Goal: Task Accomplishment & Management: Use online tool/utility

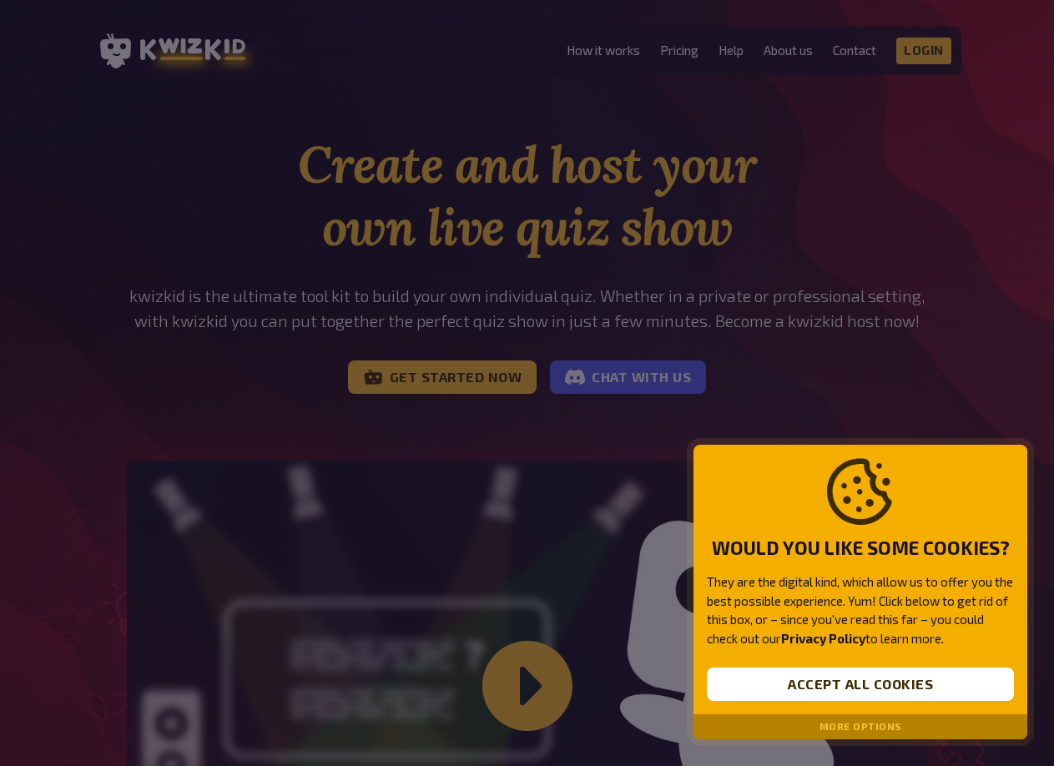
click at [875, 719] on div "More options" at bounding box center [861, 727] width 334 height 25
click at [875, 721] on button "More options" at bounding box center [861, 727] width 83 height 12
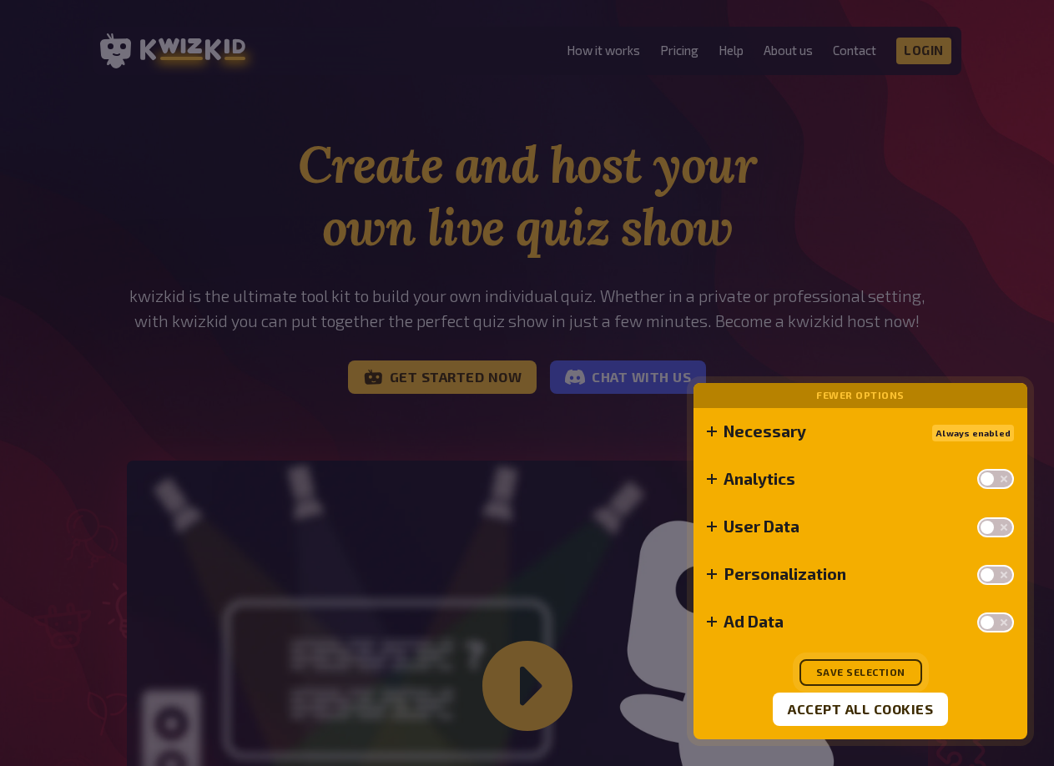
click at [887, 678] on button "Save selection" at bounding box center [861, 672] width 123 height 27
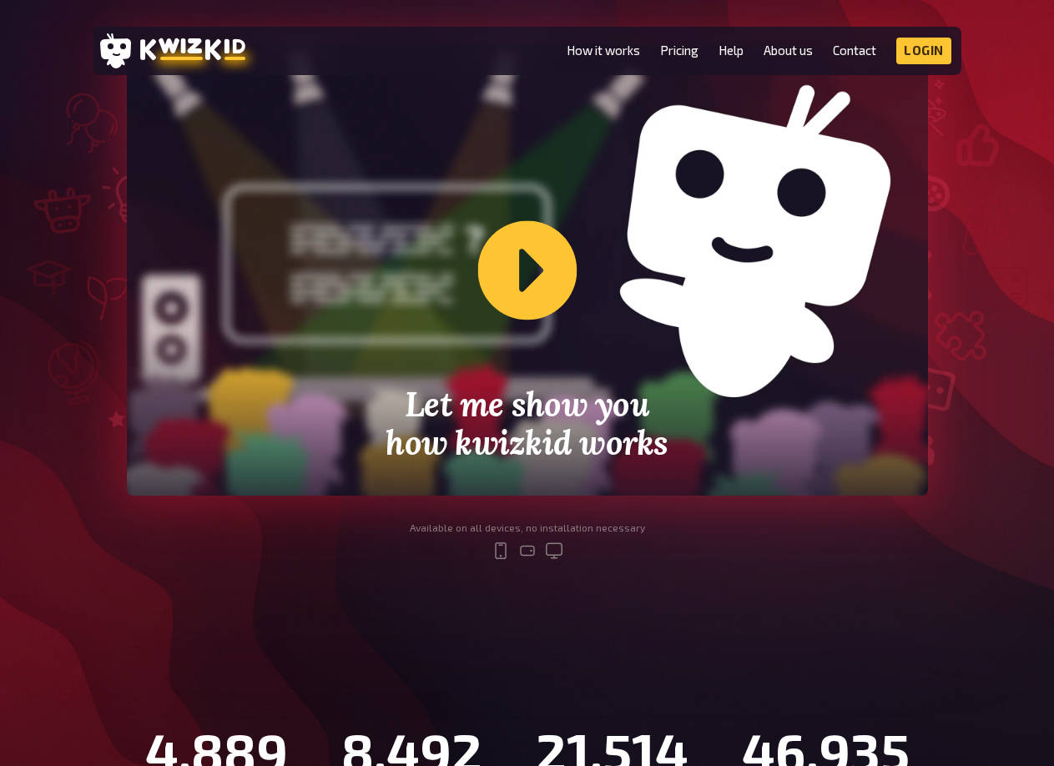
scroll to position [417, 0]
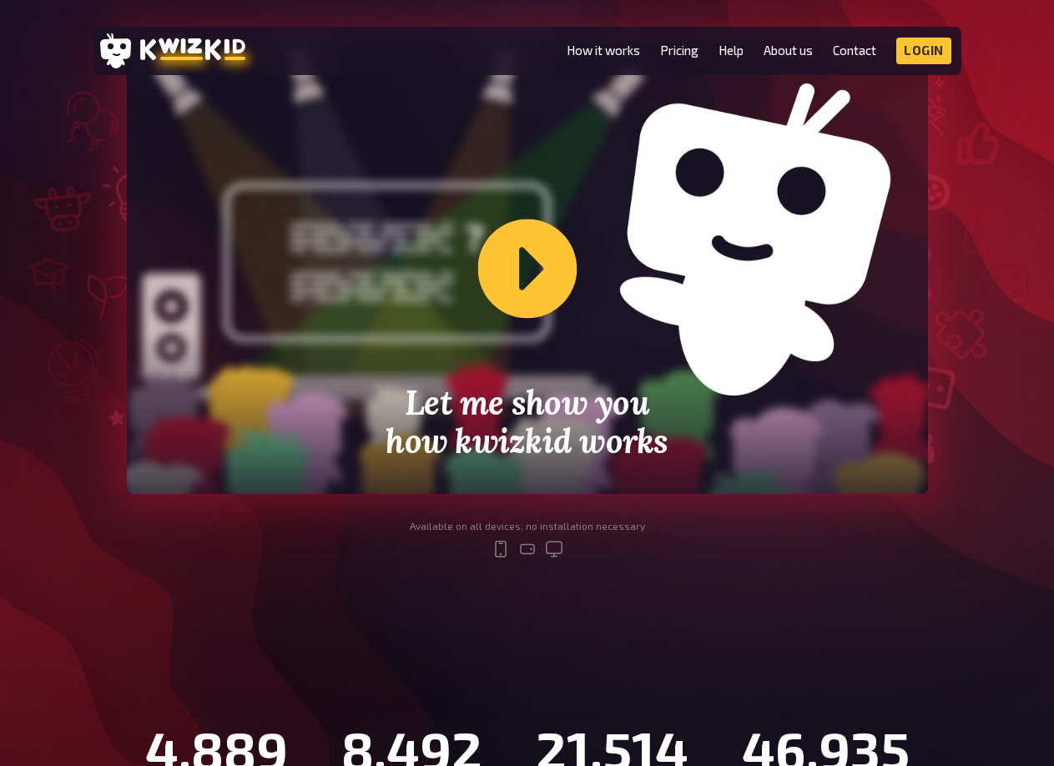
click at [545, 265] on div "Let me show you how kwizkid works" at bounding box center [527, 268] width 801 height 451
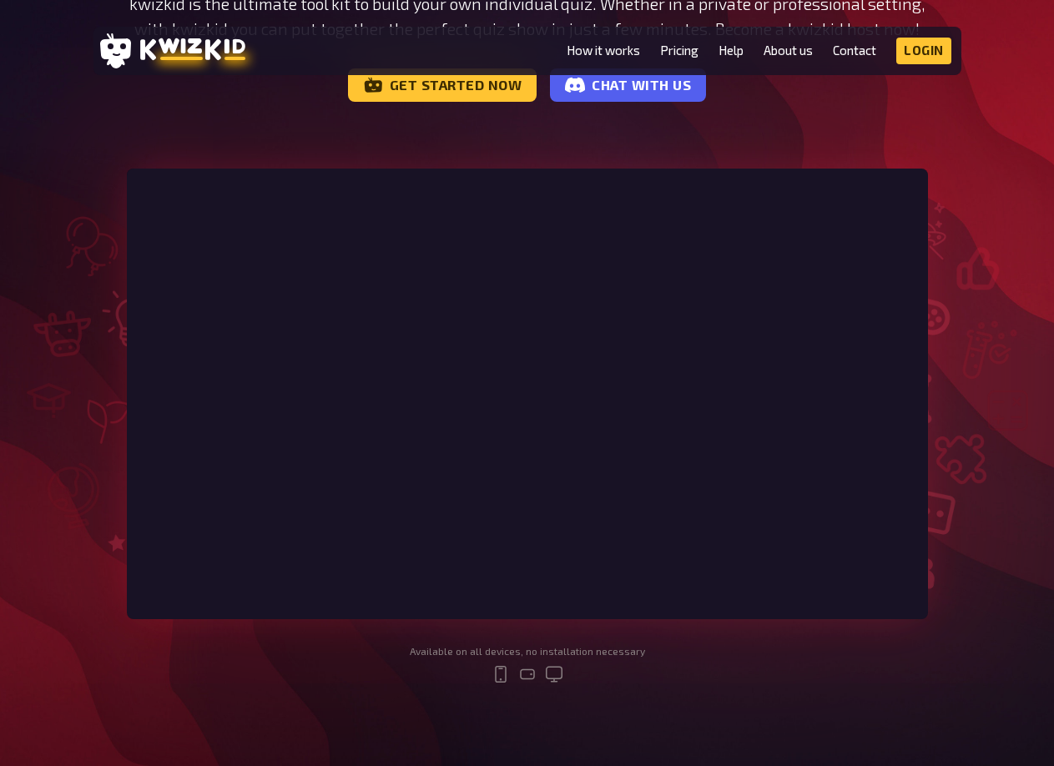
scroll to position [250, 0]
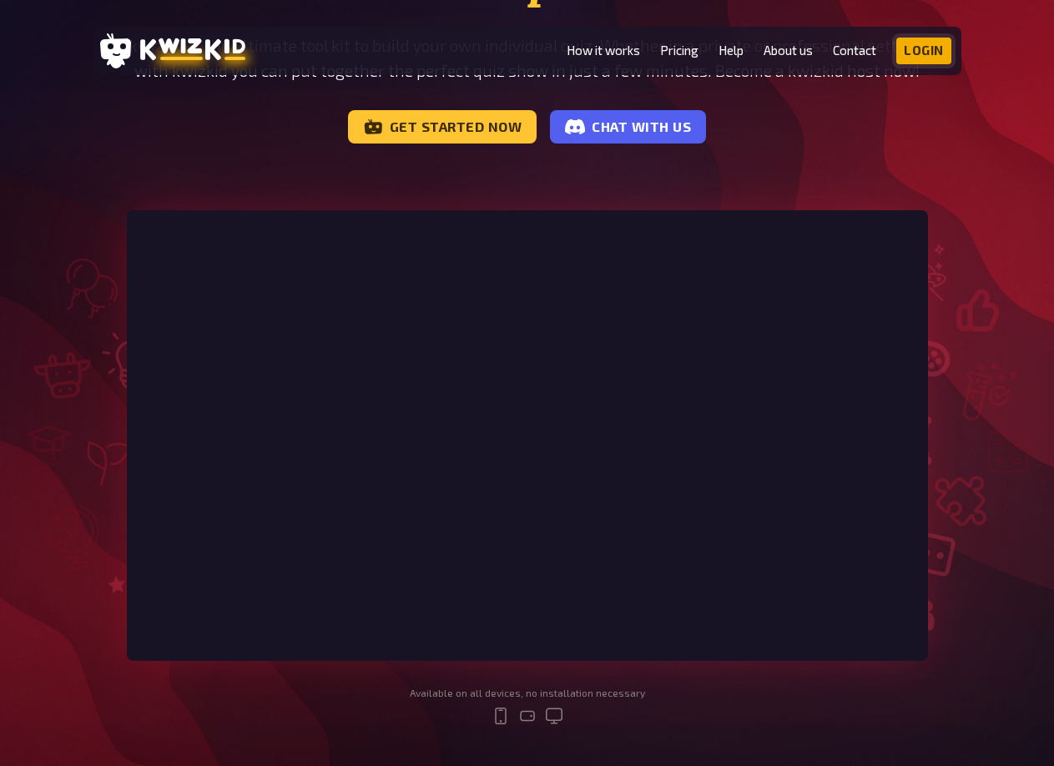
click at [919, 50] on link "Login" at bounding box center [924, 51] width 55 height 27
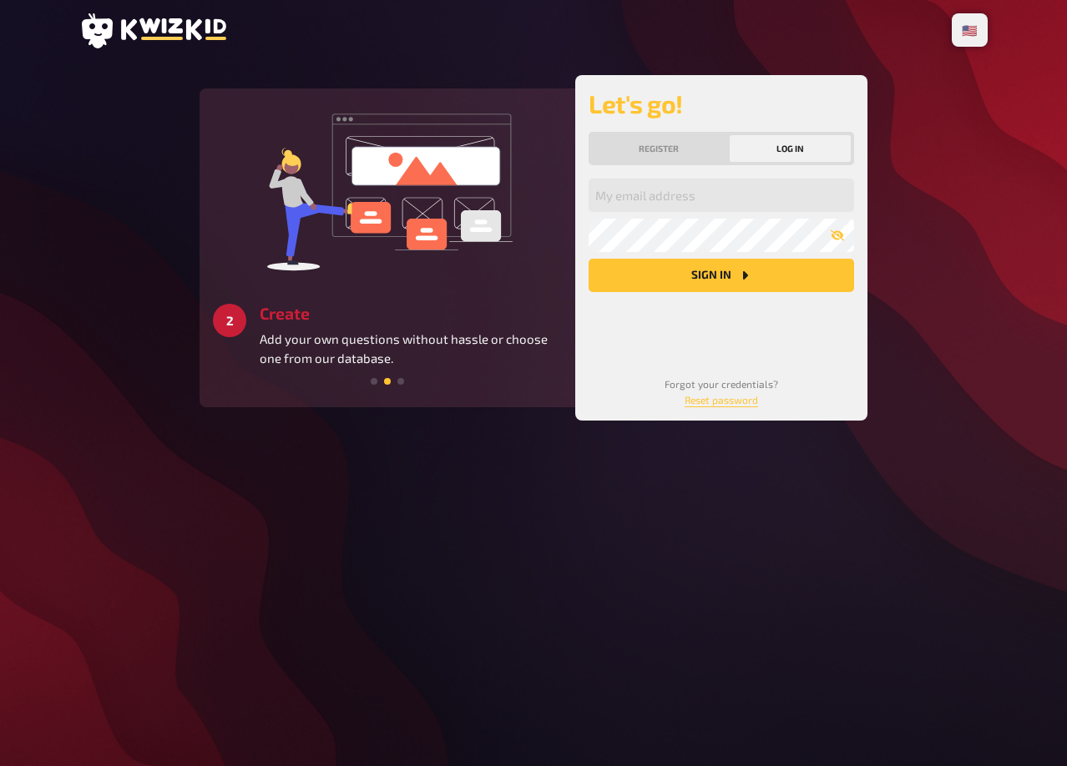
click at [679, 134] on div "Register Log in" at bounding box center [721, 148] width 265 height 33
click at [673, 150] on button "Register" at bounding box center [659, 148] width 134 height 27
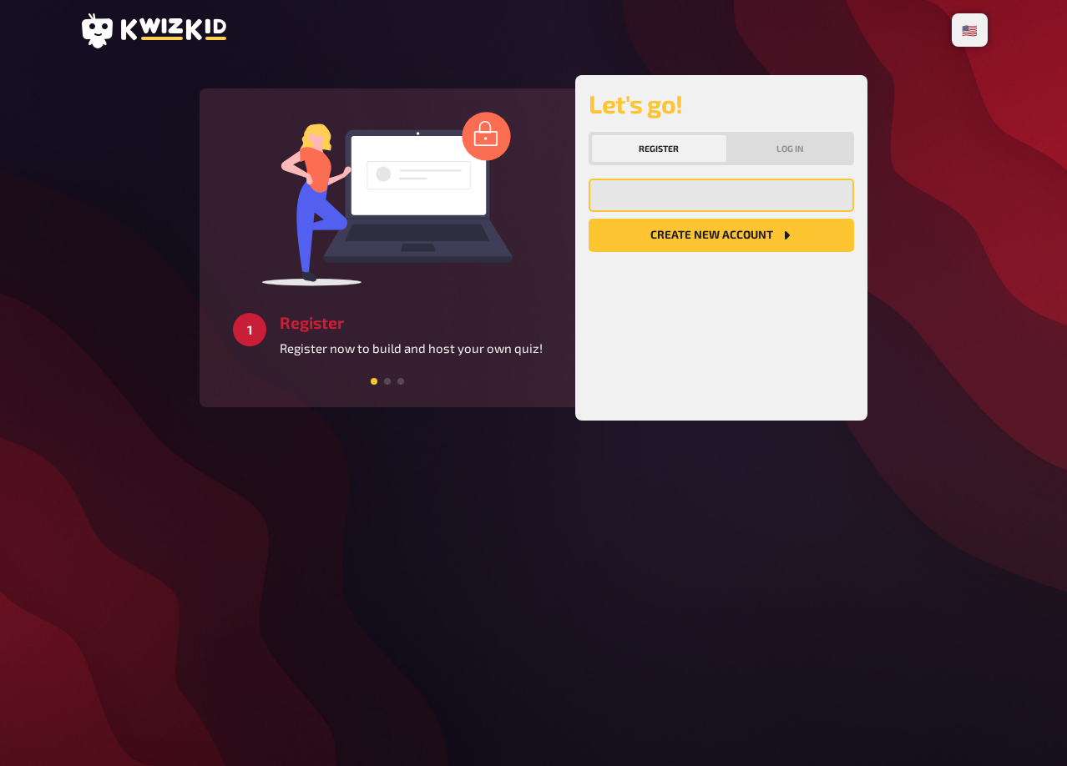
click at [750, 184] on input "email" at bounding box center [721, 195] width 265 height 33
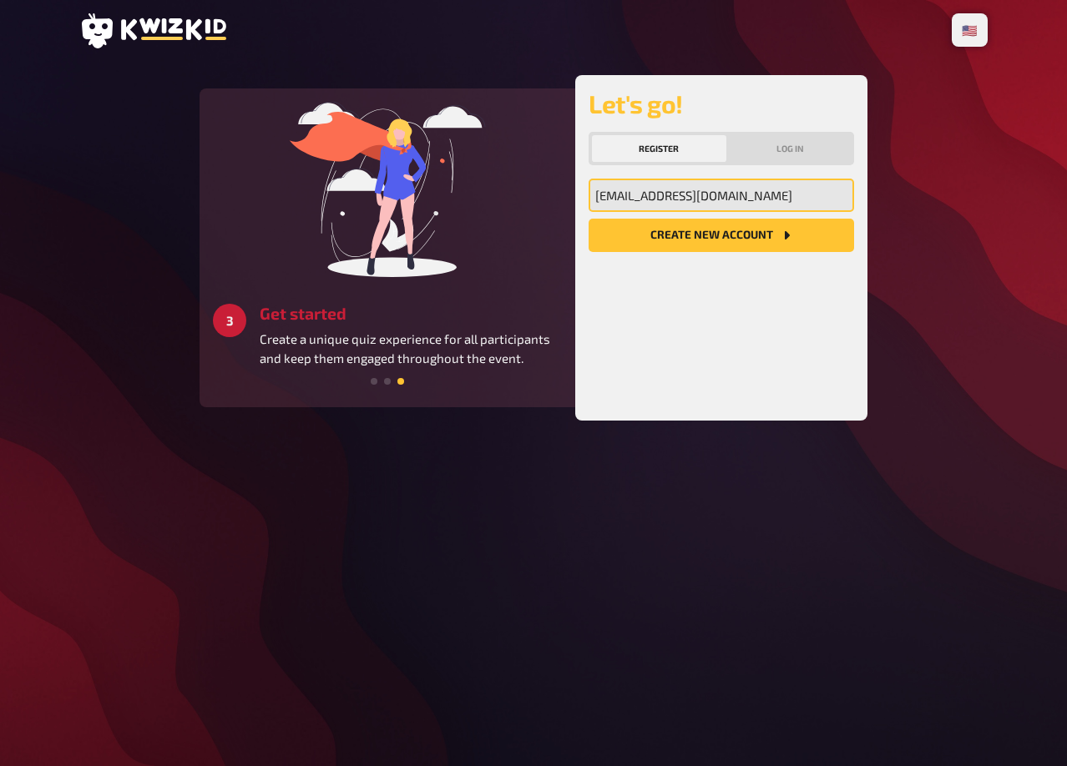
type input "samuelvult03@gmail.com"
click at [589, 219] on button "Create new account" at bounding box center [721, 235] width 265 height 33
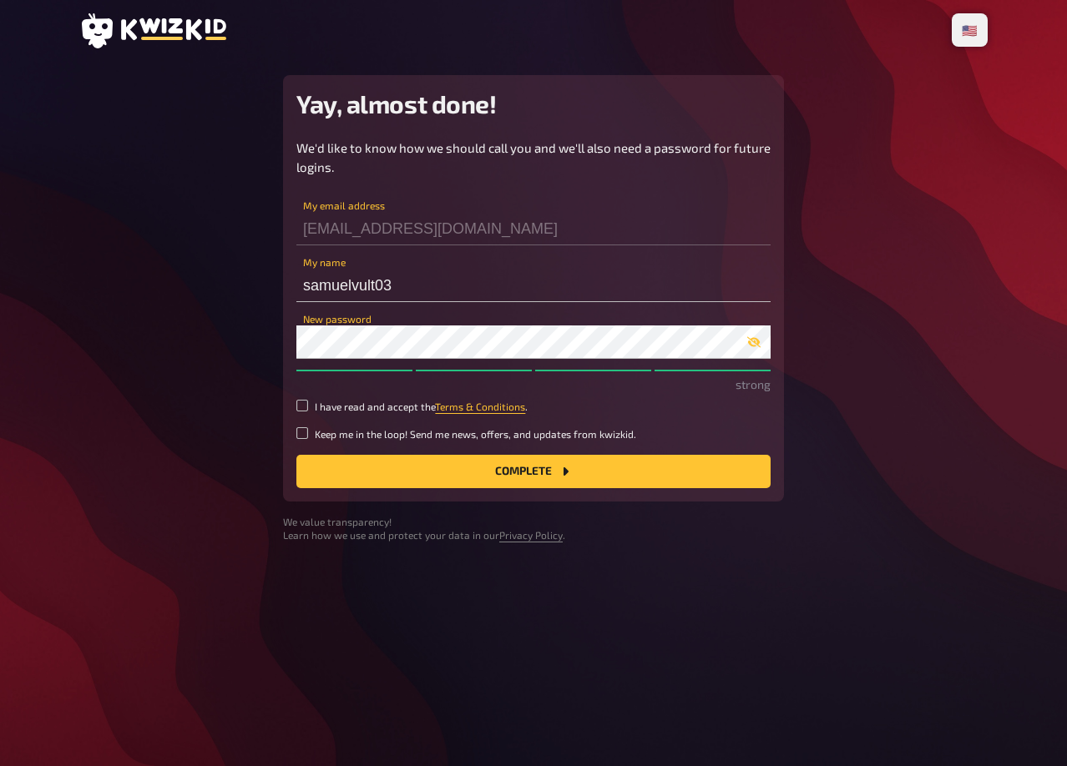
click at [302, 392] on p "strong" at bounding box center [533, 385] width 474 height 18
click at [302, 399] on div "We'd like to know how we should call you and we'll also need a password for fut…" at bounding box center [533, 314] width 474 height 350
click at [298, 405] on input "I have read and accept the Terms & Conditions ." at bounding box center [302, 406] width 12 height 12
checkbox input "true"
click at [491, 477] on button "Complete" at bounding box center [533, 471] width 474 height 33
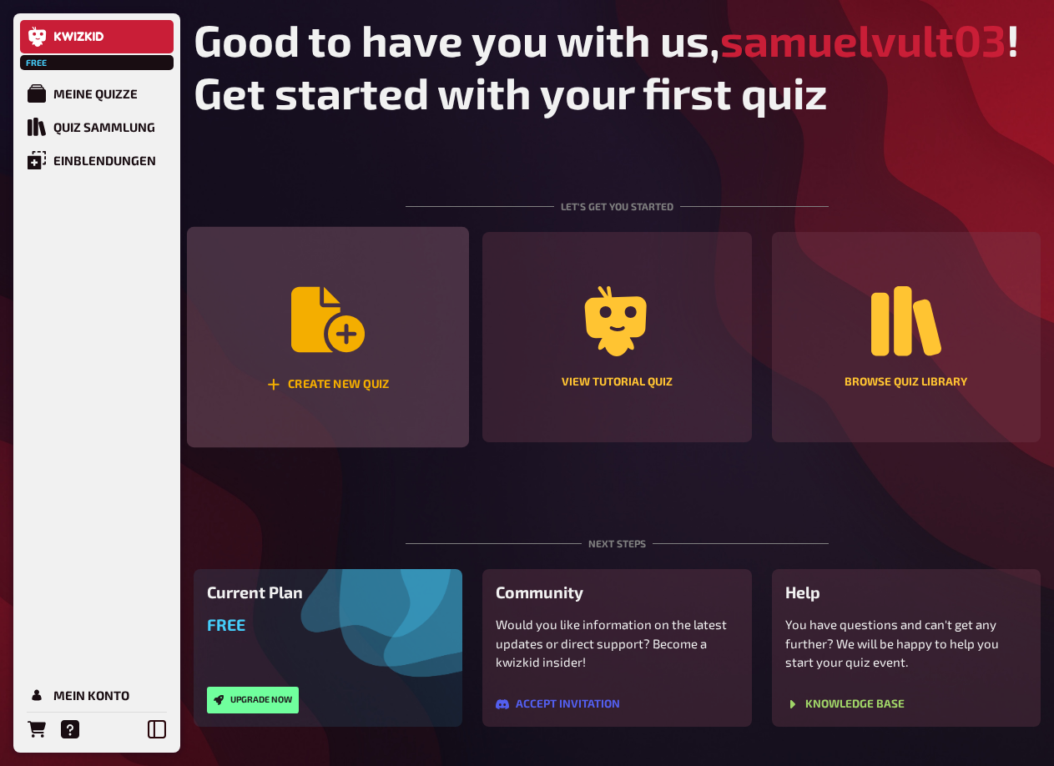
click at [342, 355] on icon "Create new quiz" at bounding box center [327, 319] width 73 height 73
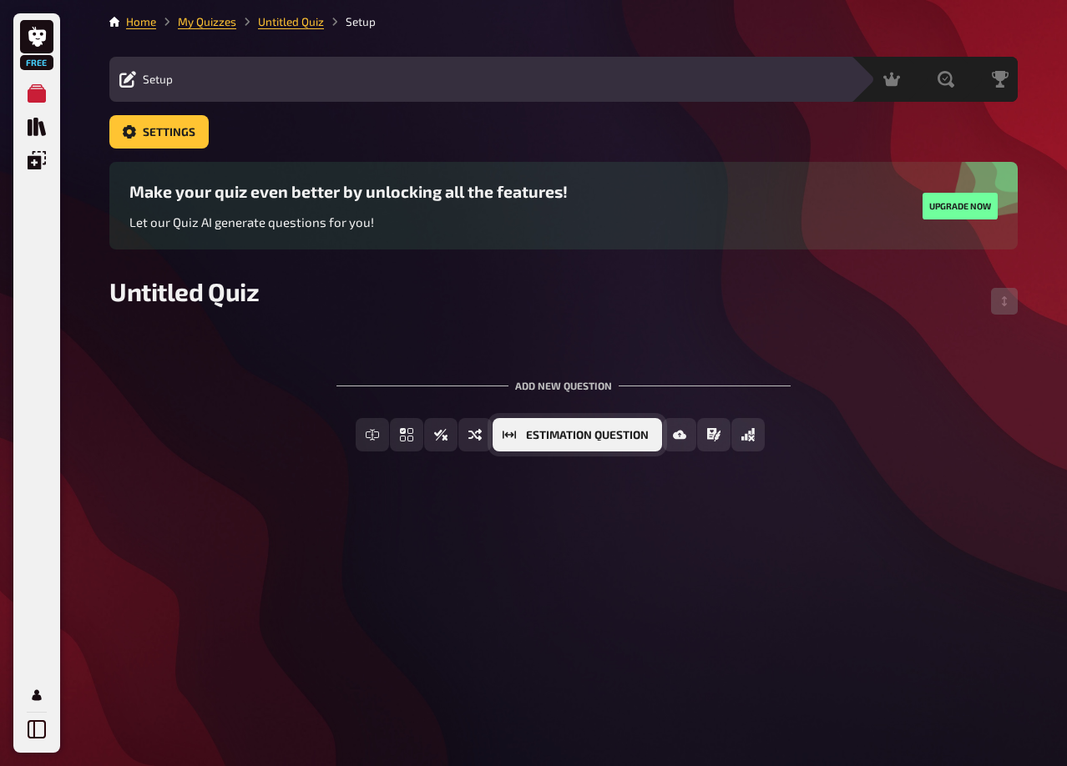
click at [629, 430] on span "Estimation Question" at bounding box center [587, 436] width 123 height 12
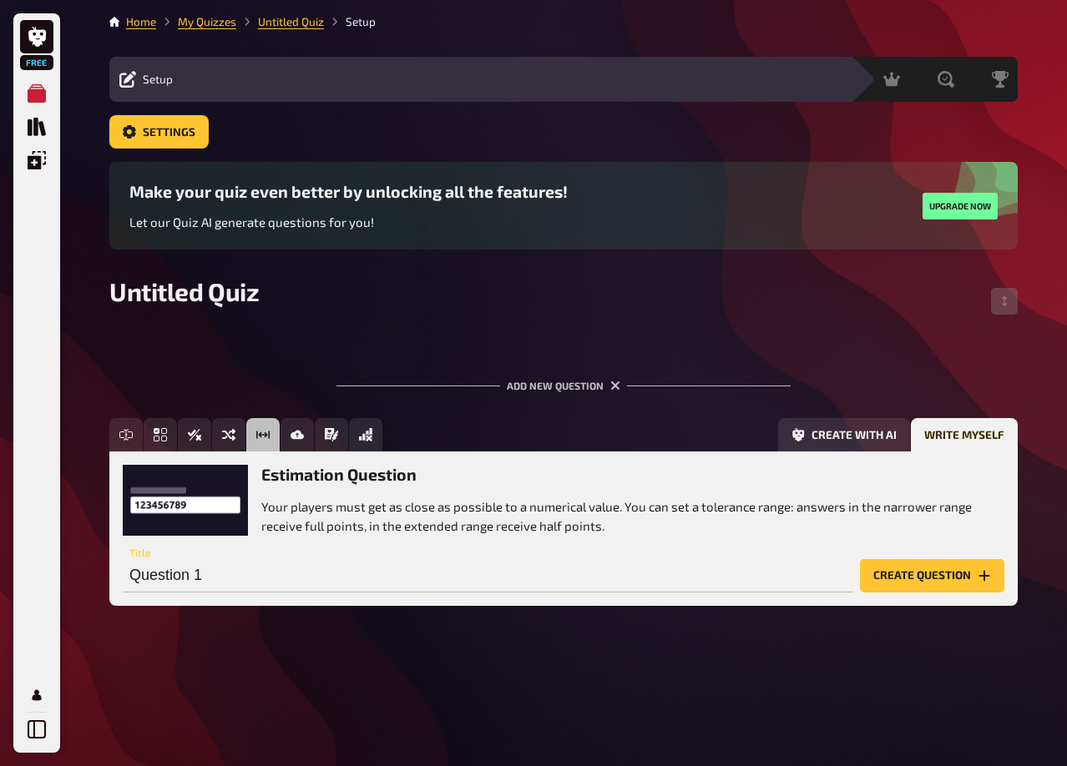
click at [897, 568] on button "Create question" at bounding box center [932, 575] width 144 height 33
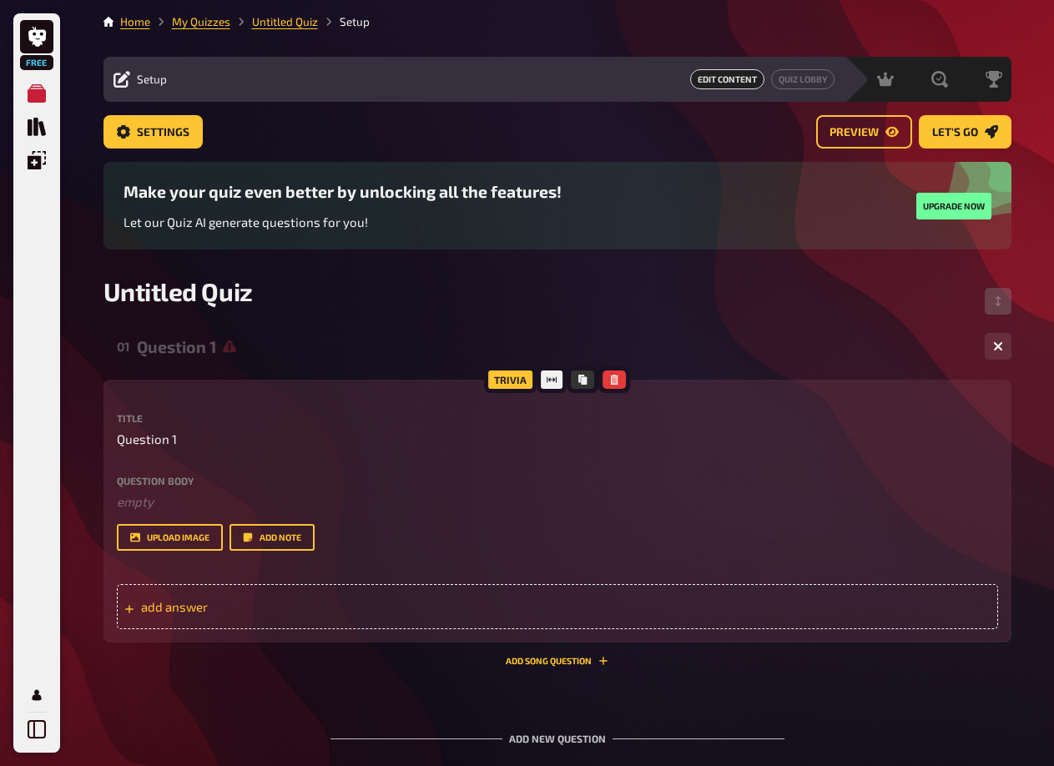
click at [258, 600] on span "add answer" at bounding box center [271, 606] width 260 height 15
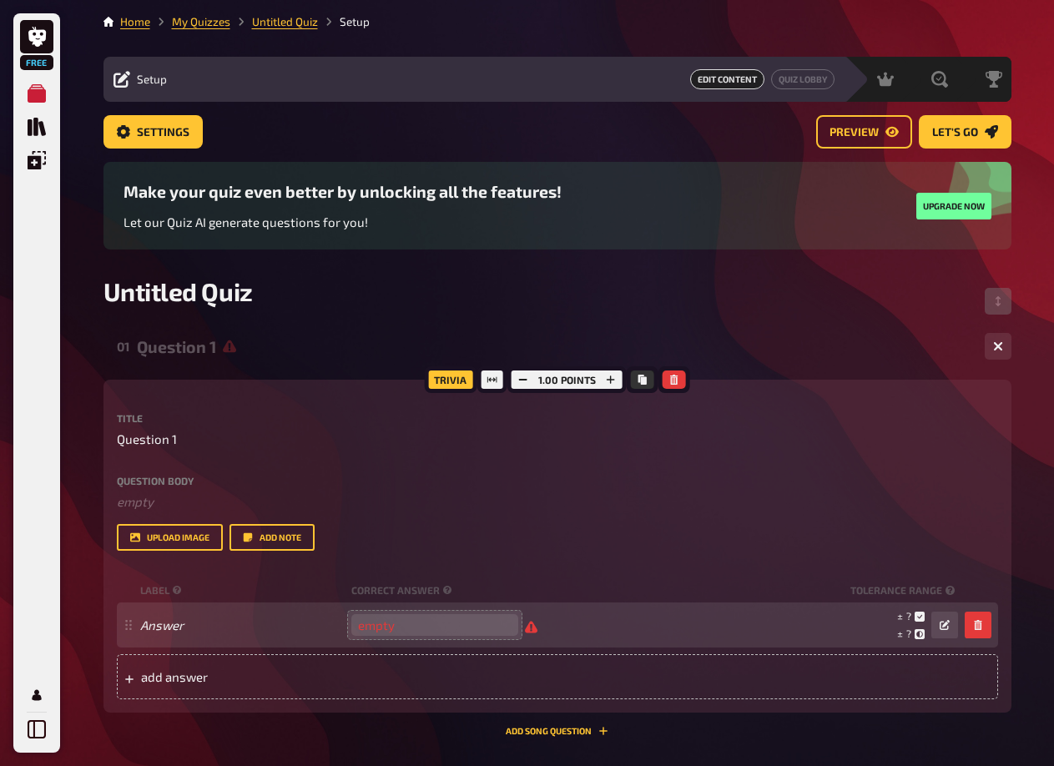
click at [417, 617] on input "number" at bounding box center [434, 625] width 167 height 22
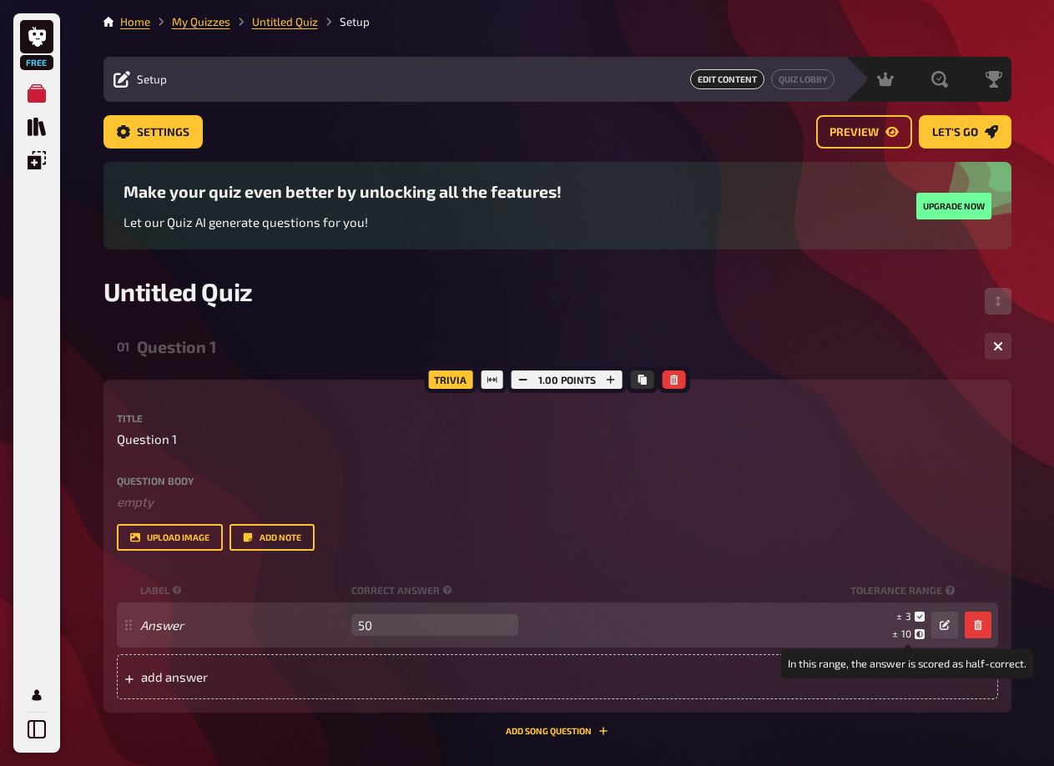
click at [922, 637] on icon at bounding box center [920, 634] width 10 height 10
type input "50"
click at [947, 628] on icon "button" at bounding box center [945, 625] width 10 height 10
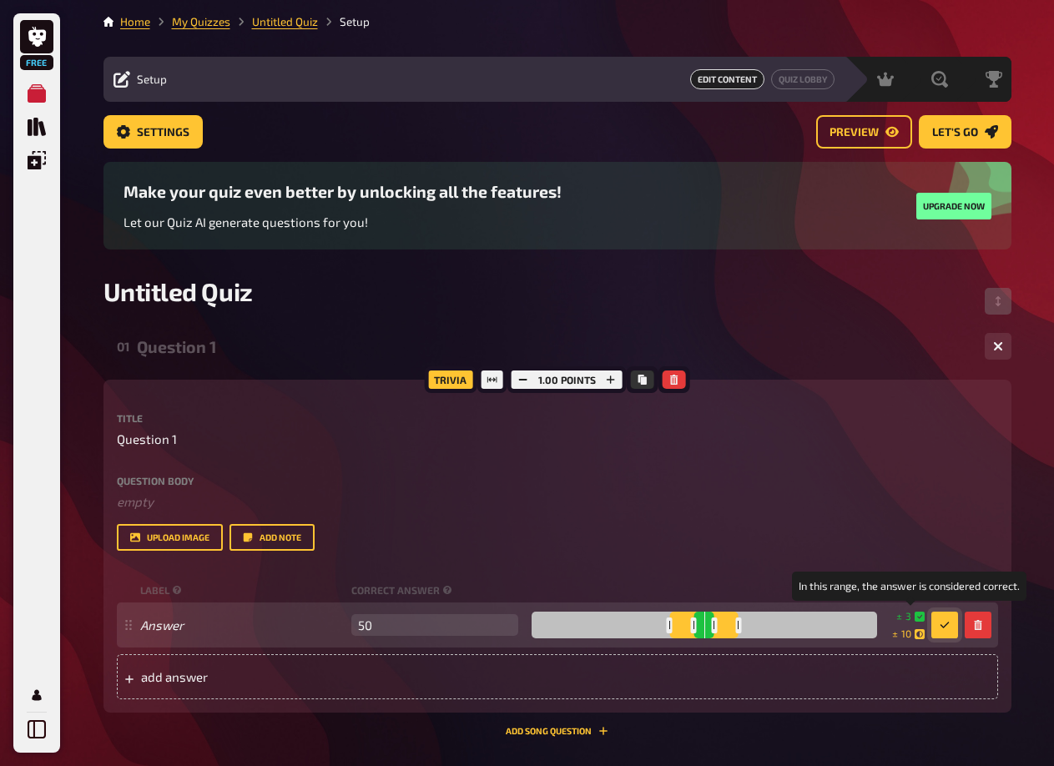
click at [916, 621] on icon at bounding box center [920, 617] width 10 height 10
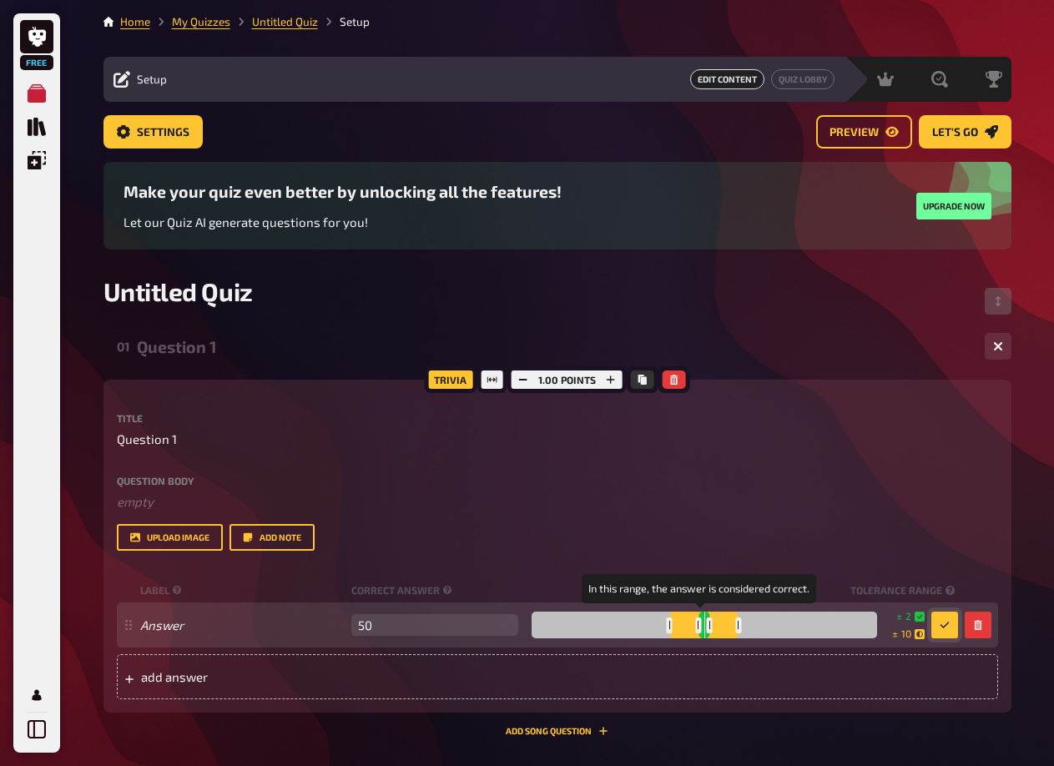
click at [707, 623] on div at bounding box center [710, 626] width 6 height 16
click at [704, 624] on div at bounding box center [707, 626] width 6 height 16
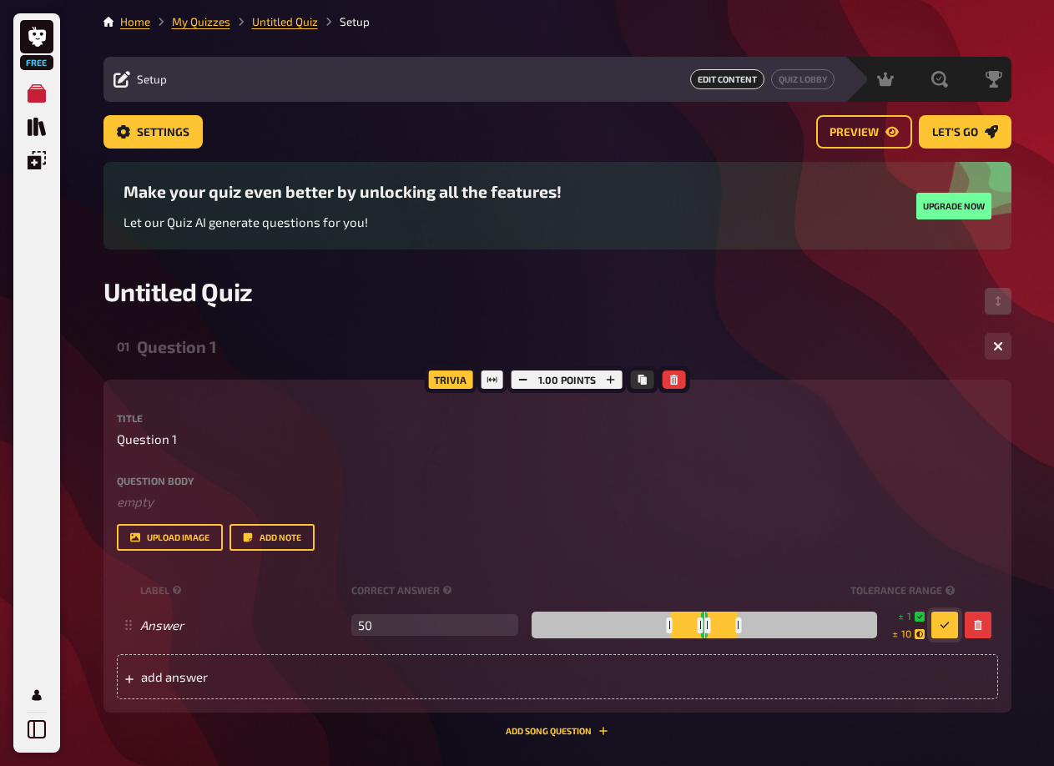
click at [837, 554] on div "Title Question 1 Question body ﻿ empty Drop here to upload upload image Add not…" at bounding box center [558, 556] width 882 height 286
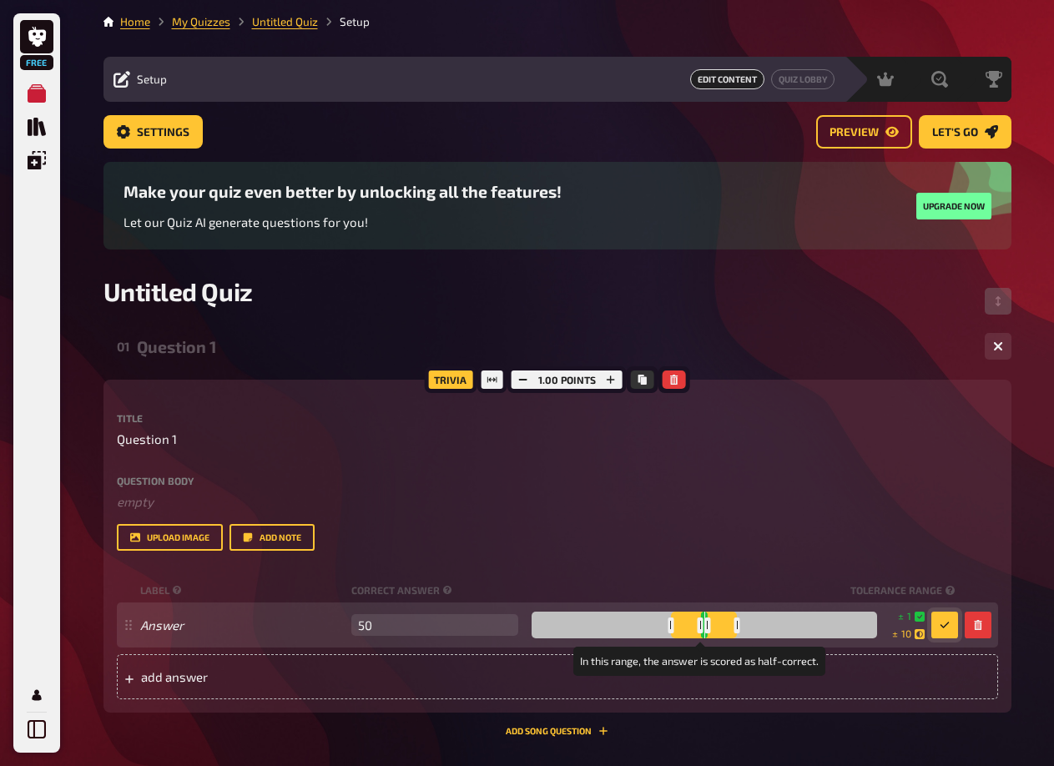
click at [735, 630] on div at bounding box center [738, 626] width 6 height 16
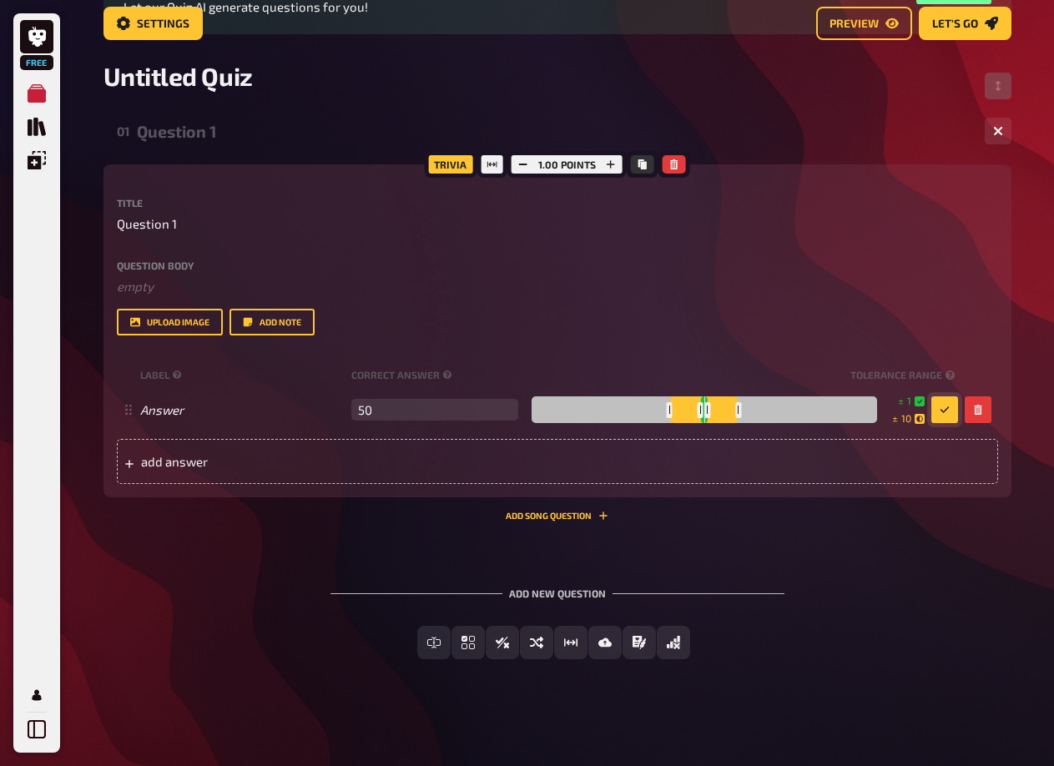
scroll to position [229, 0]
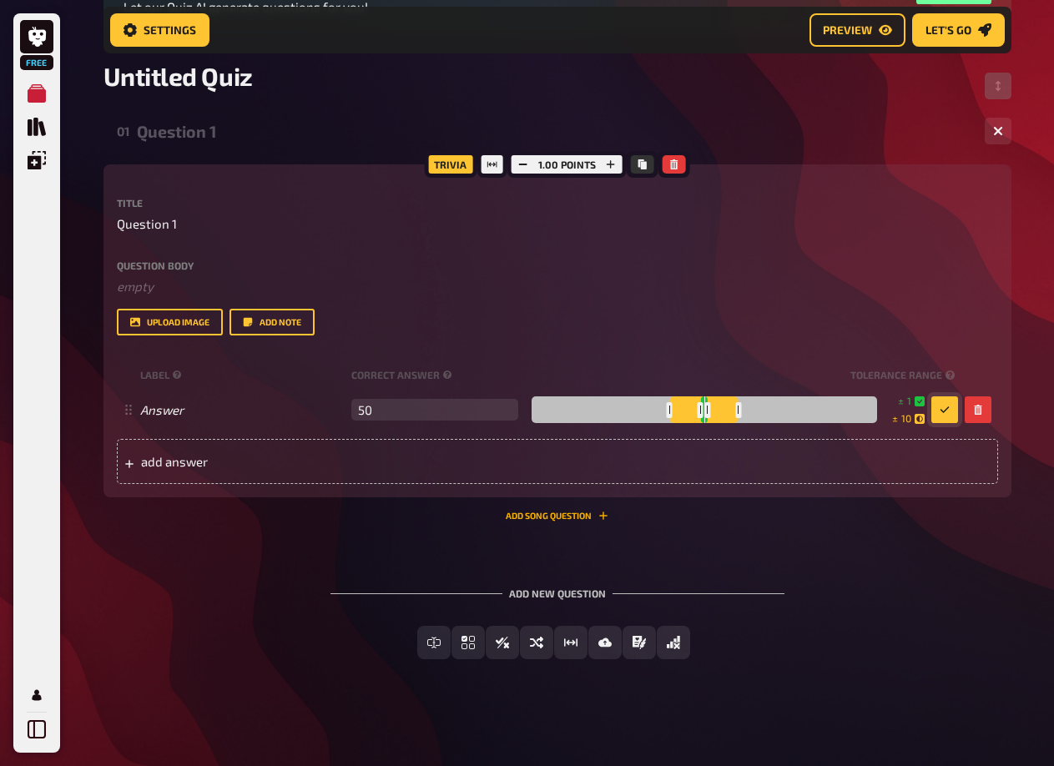
click at [546, 521] on button "Add Song question" at bounding box center [557, 516] width 103 height 10
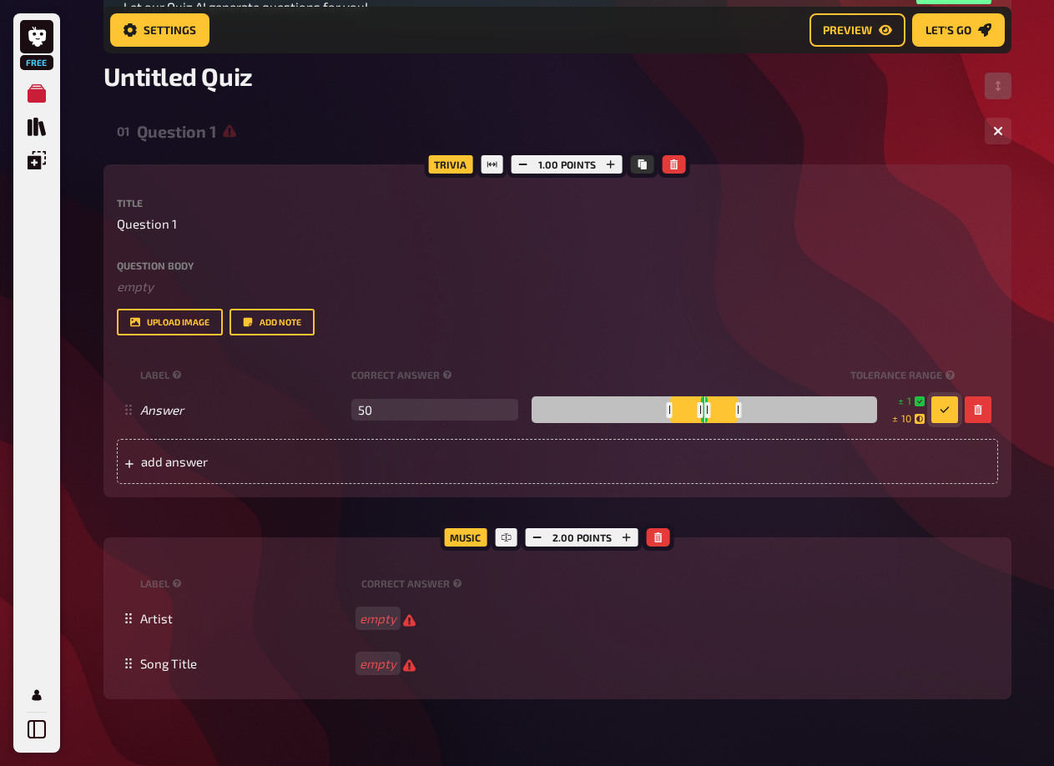
click at [458, 166] on div "Trivia" at bounding box center [450, 164] width 53 height 27
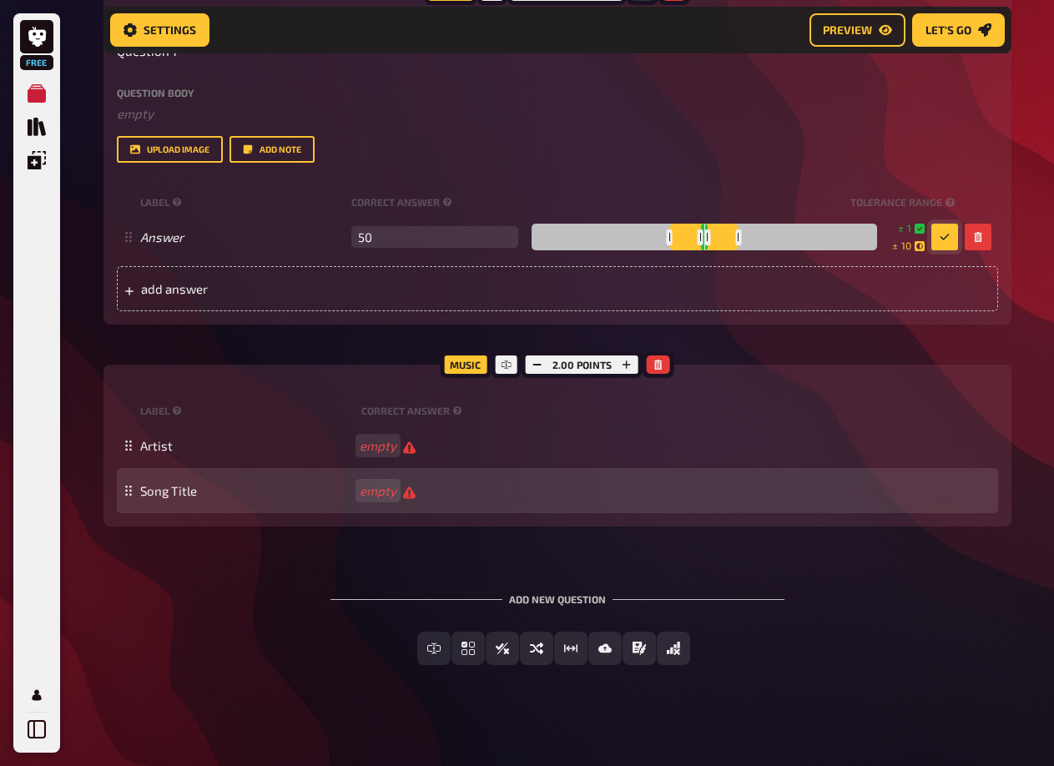
scroll to position [407, 0]
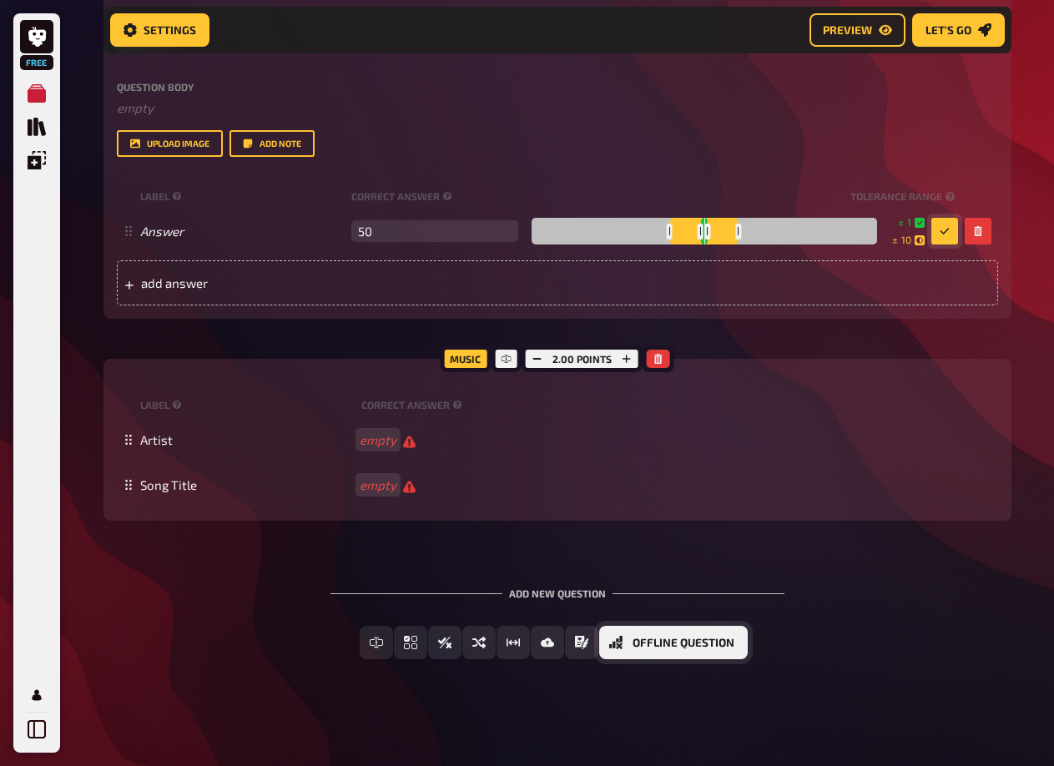
click at [700, 646] on span "Offline Question" at bounding box center [684, 644] width 102 height 12
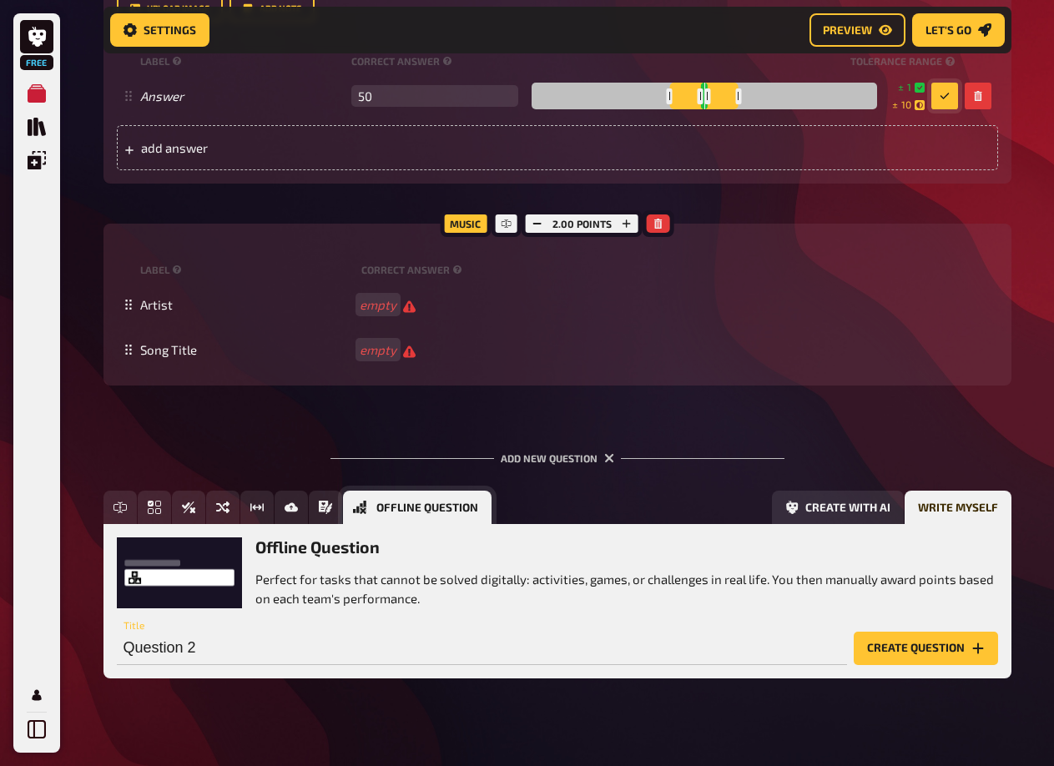
scroll to position [562, 0]
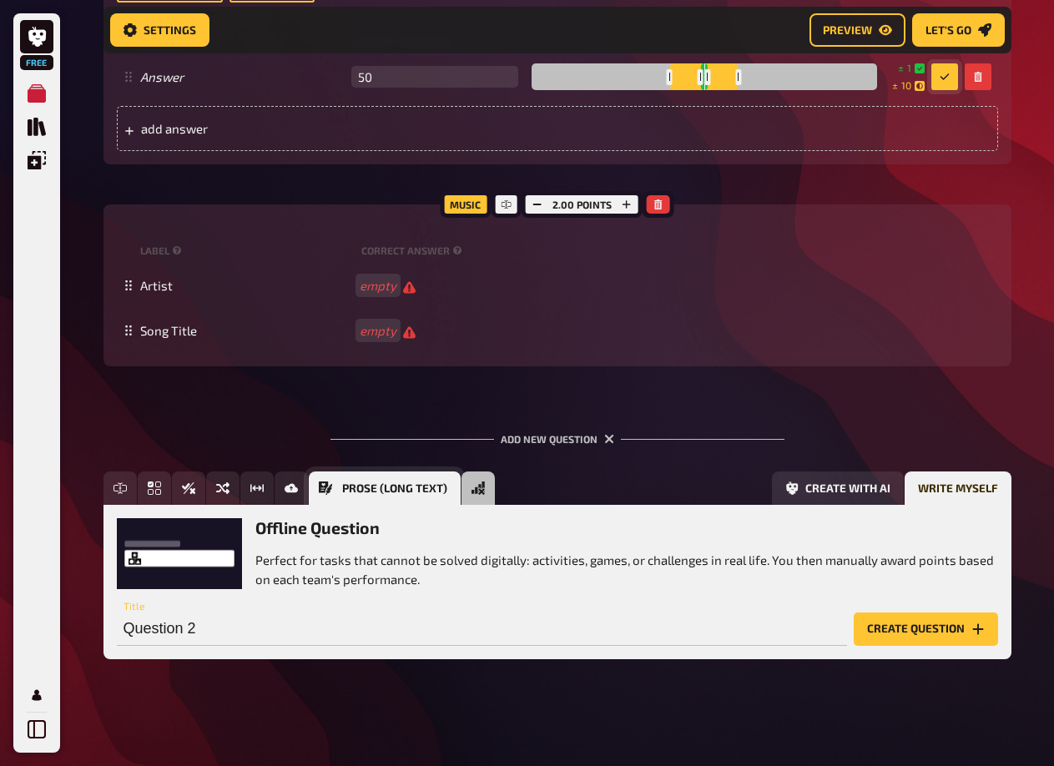
click at [327, 479] on button "Prose (Long text)" at bounding box center [385, 488] width 152 height 33
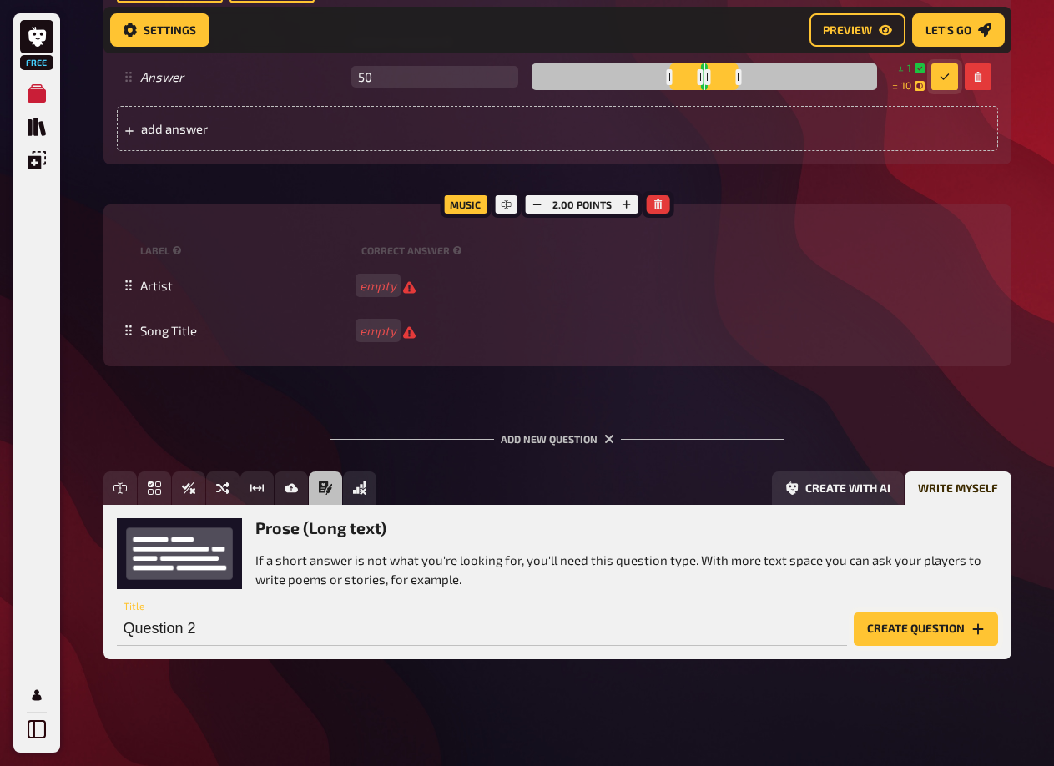
click at [868, 614] on button "Create question" at bounding box center [926, 629] width 144 height 33
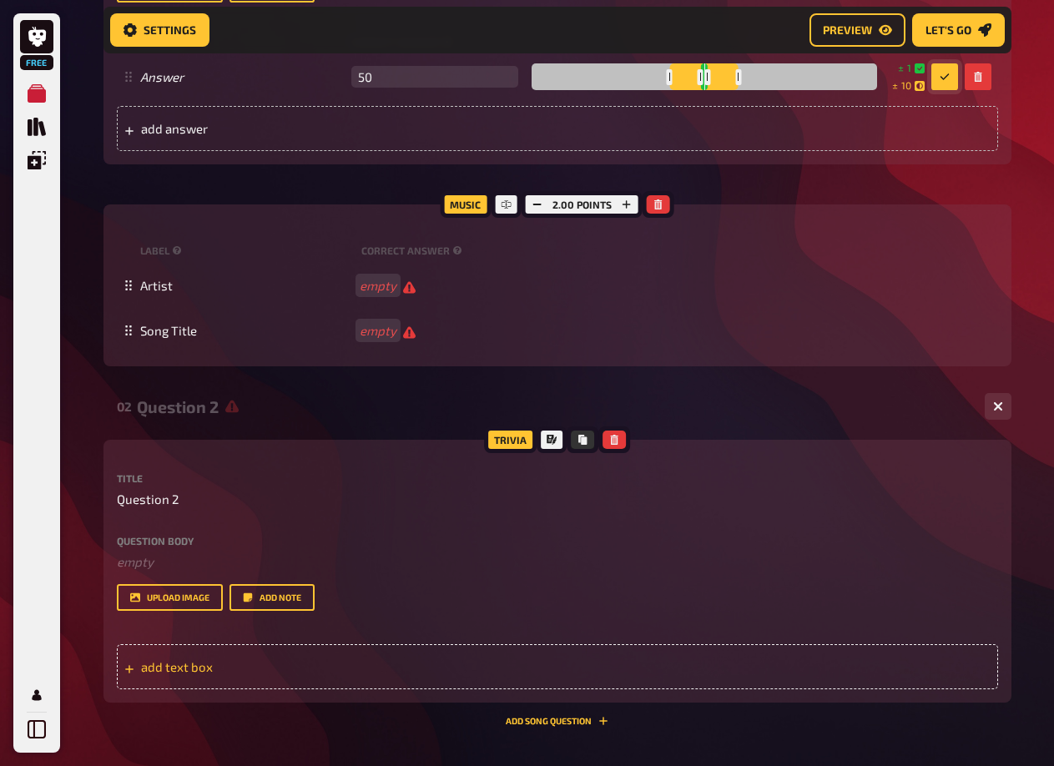
click at [365, 668] on span "add text box" at bounding box center [271, 666] width 260 height 15
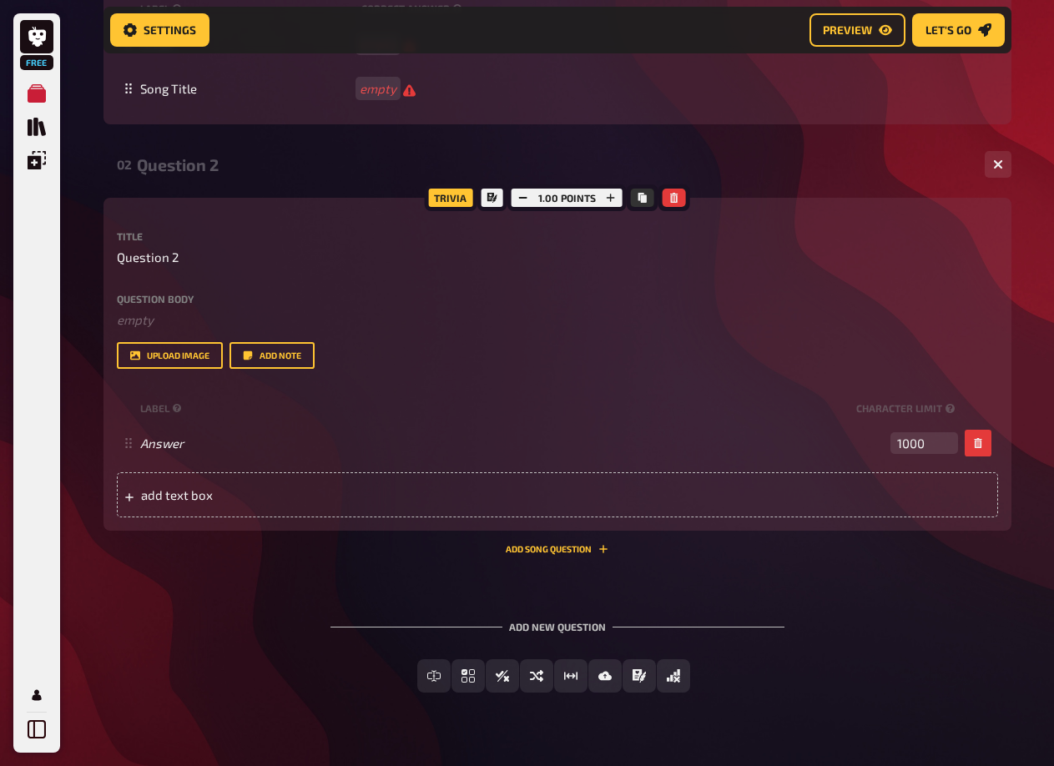
scroll to position [812, 0]
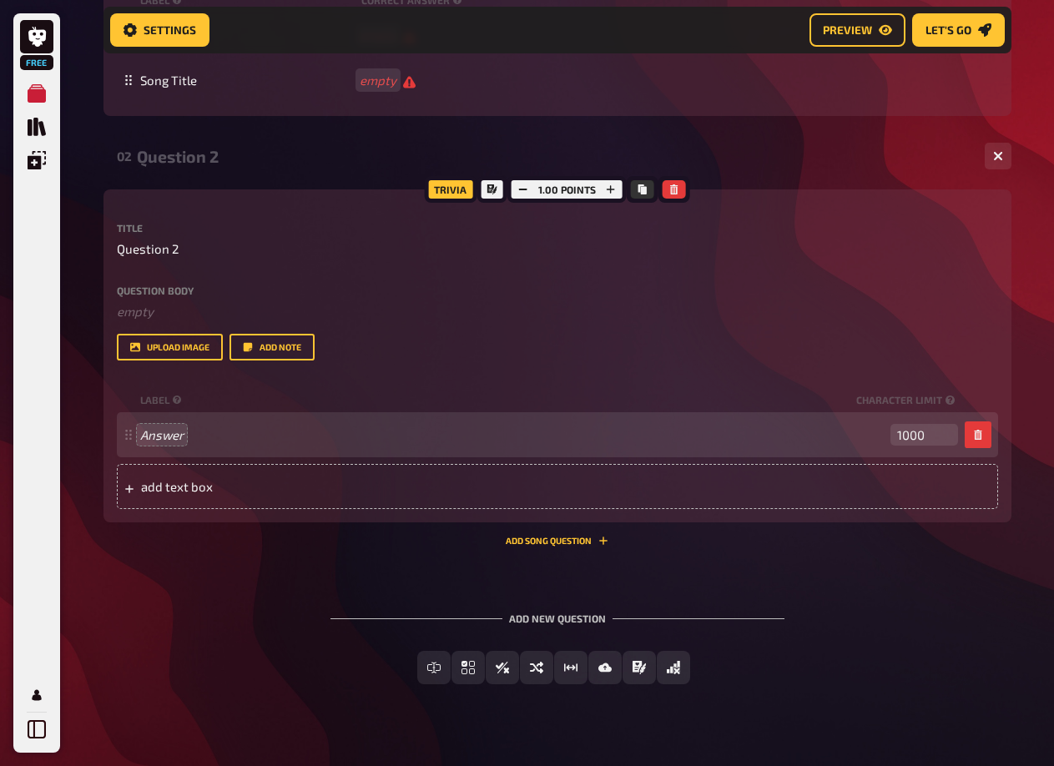
click at [917, 427] on input "1000" at bounding box center [925, 435] width 68 height 22
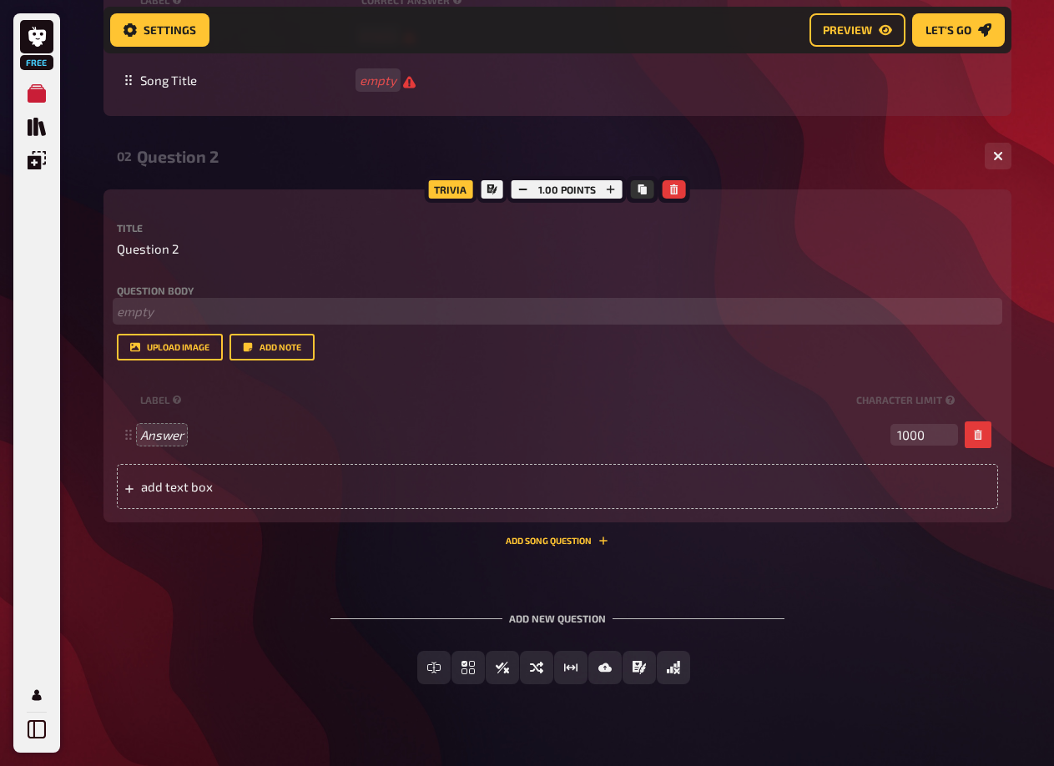
click at [169, 306] on p "﻿ empty" at bounding box center [558, 311] width 882 height 19
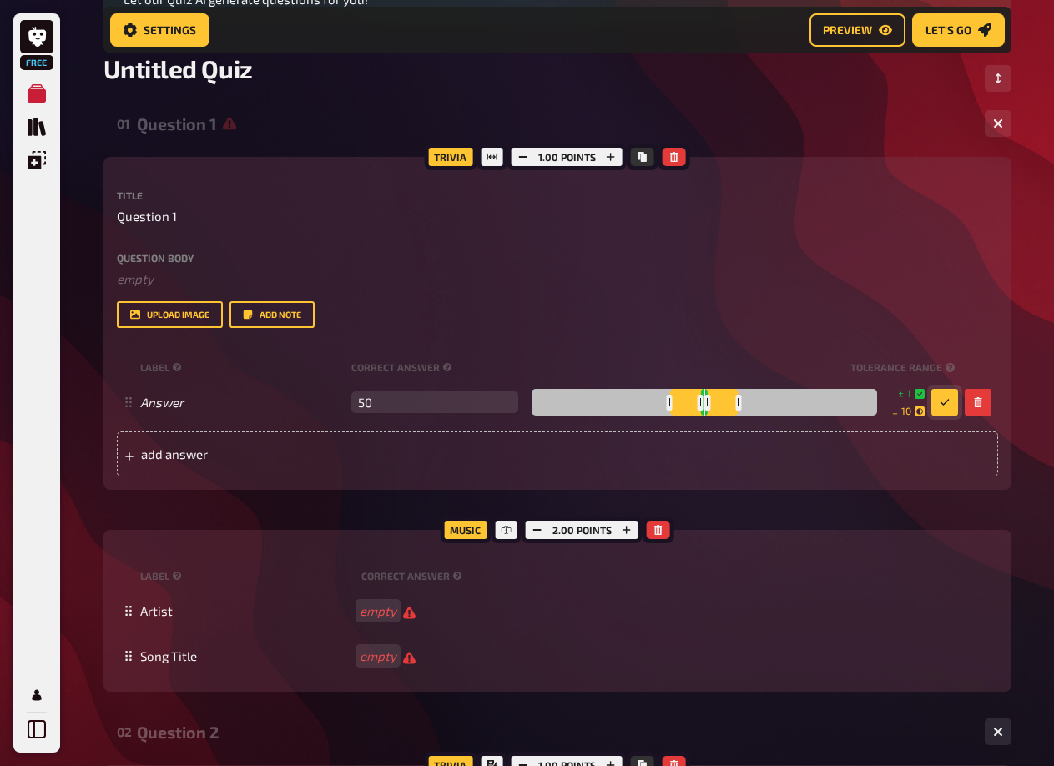
scroll to position [228, 0]
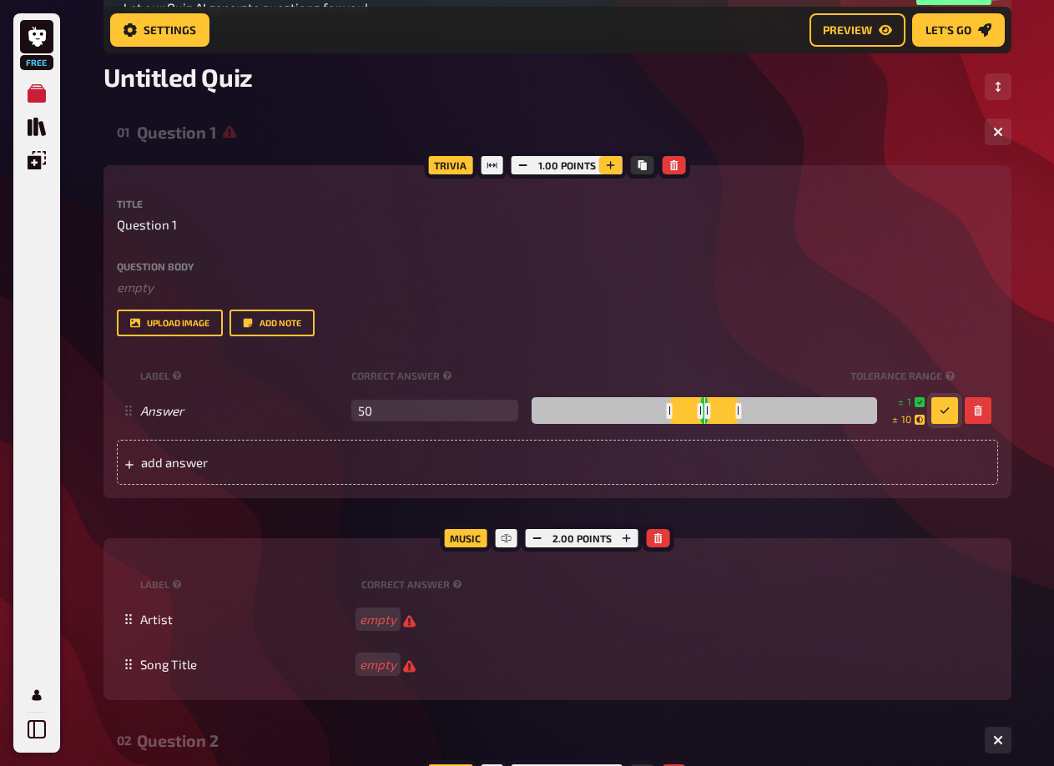
click at [606, 161] on icon "button" at bounding box center [611, 165] width 10 height 10
click at [526, 169] on icon "button" at bounding box center [523, 165] width 10 height 10
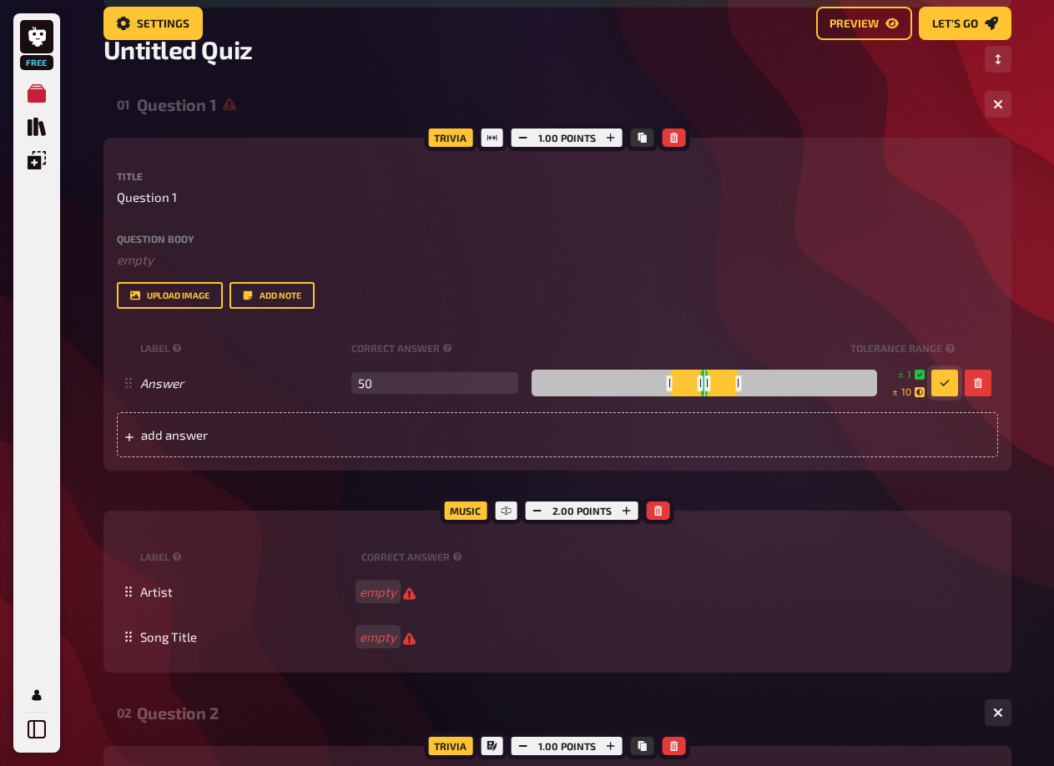
scroll to position [98, 0]
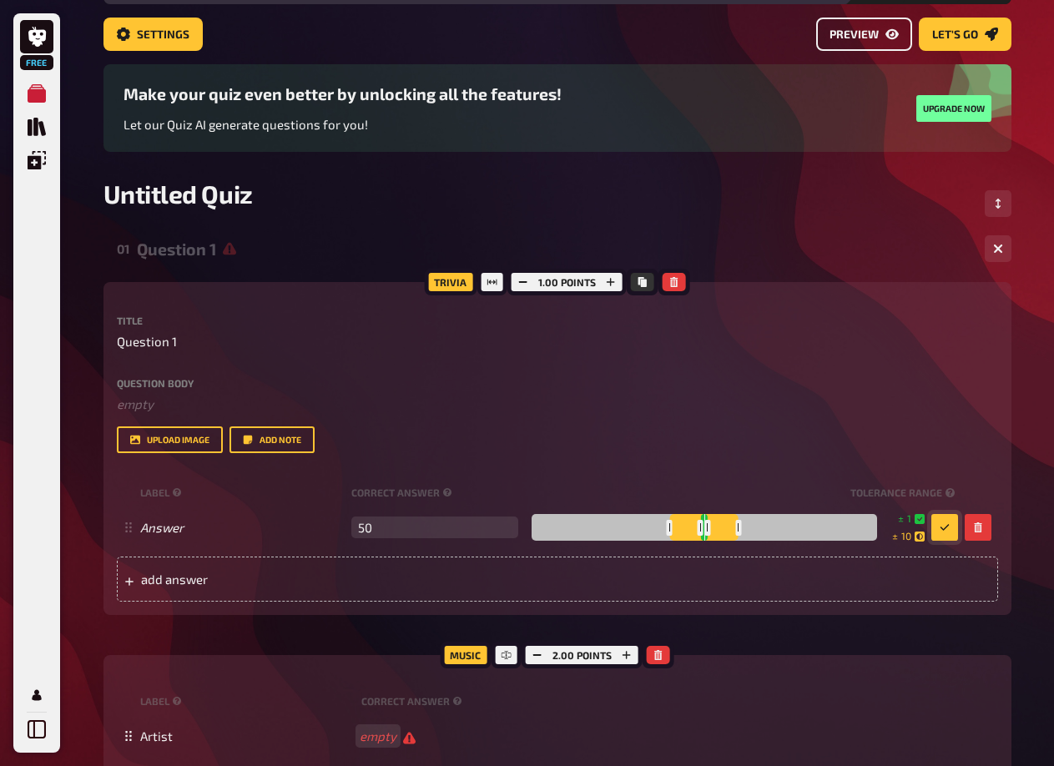
click at [874, 38] on span "Preview" at bounding box center [854, 35] width 49 height 12
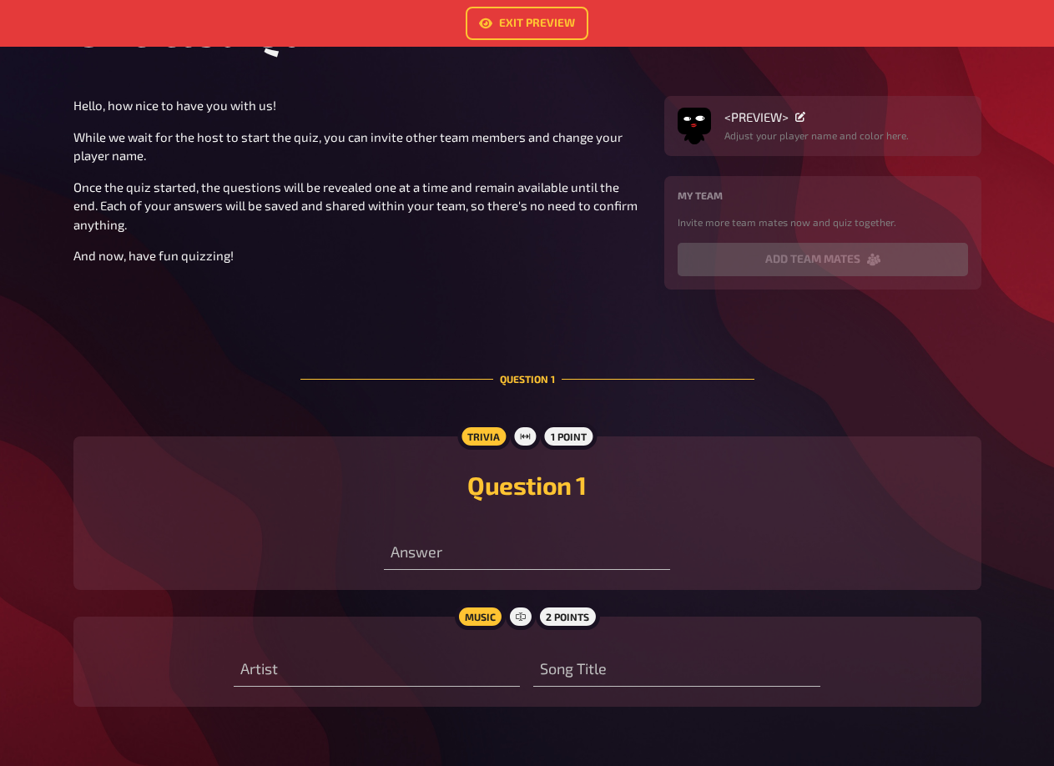
scroll to position [167, 0]
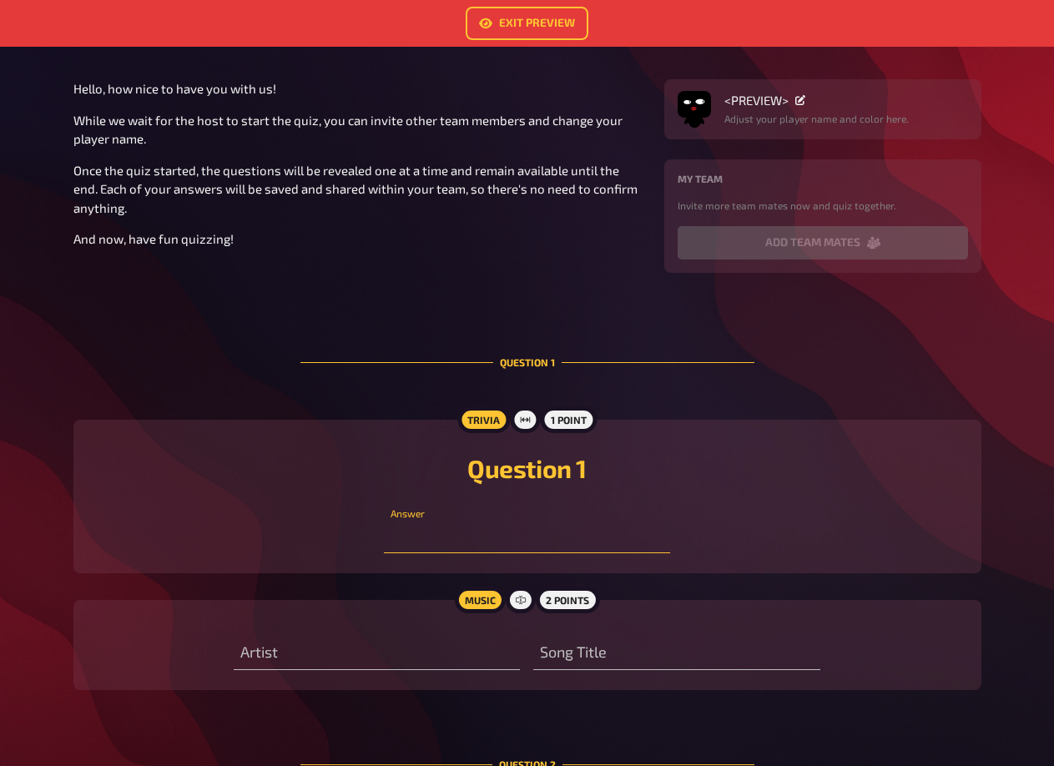
click at [522, 528] on input "number" at bounding box center [527, 536] width 286 height 33
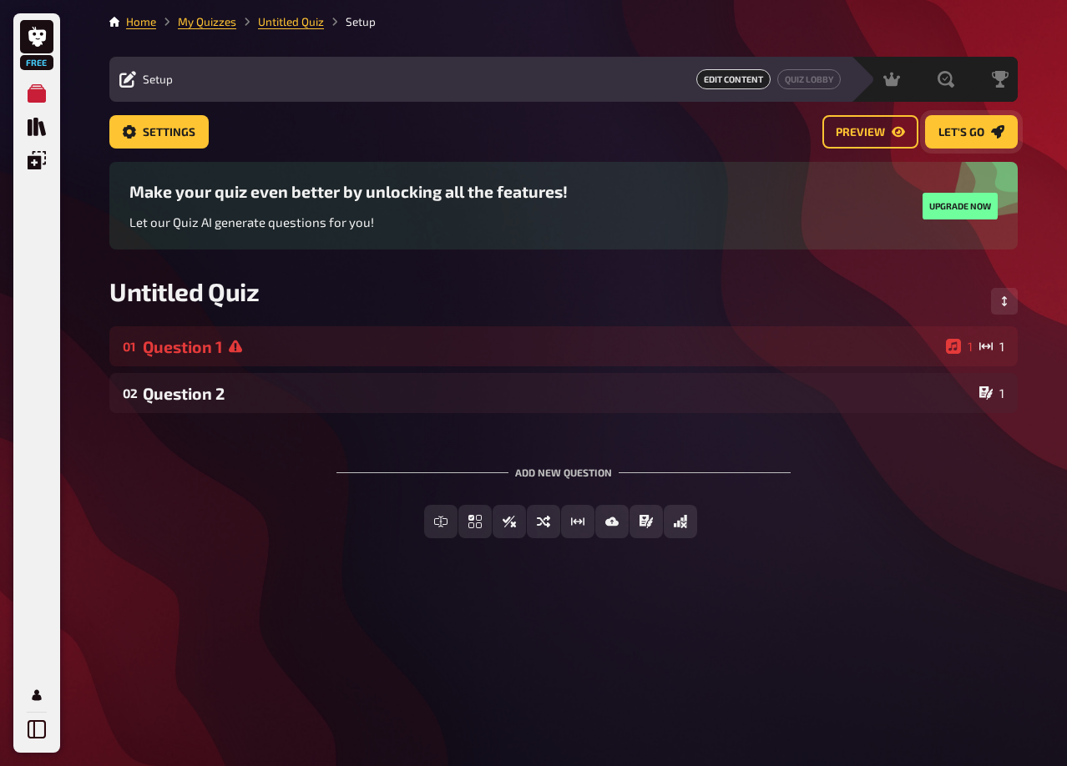
click at [973, 127] on span "Let's go" at bounding box center [961, 133] width 46 height 12
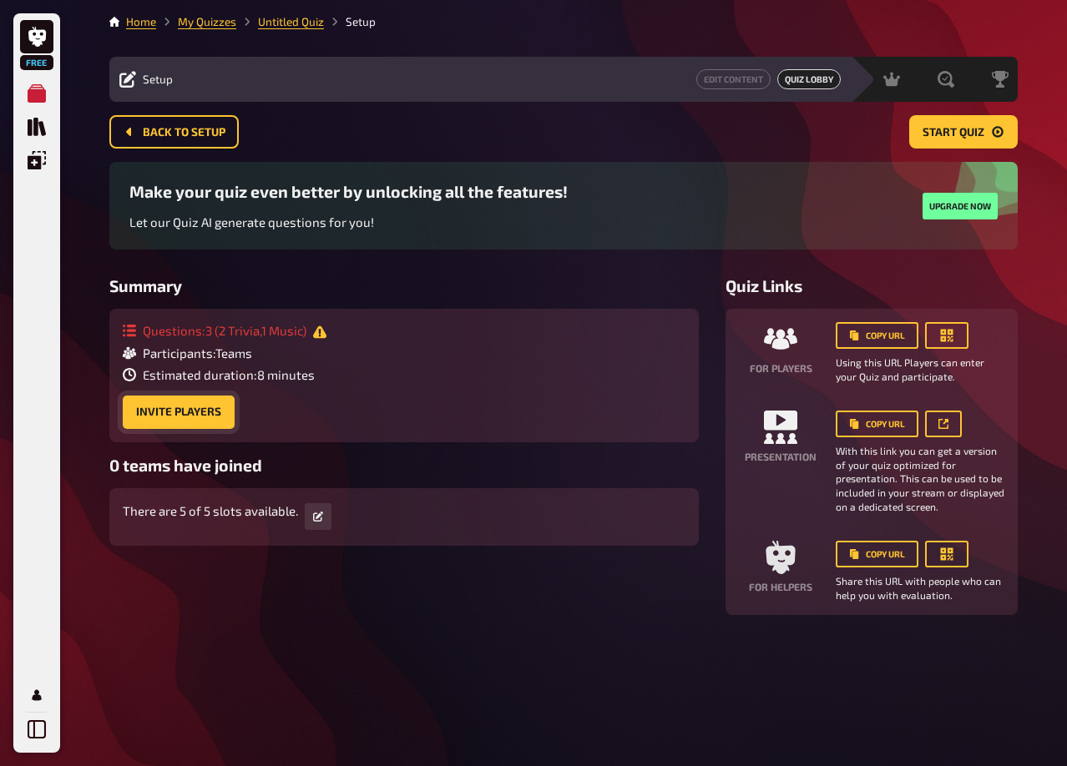
click at [206, 412] on button "Invite Players" at bounding box center [179, 412] width 112 height 33
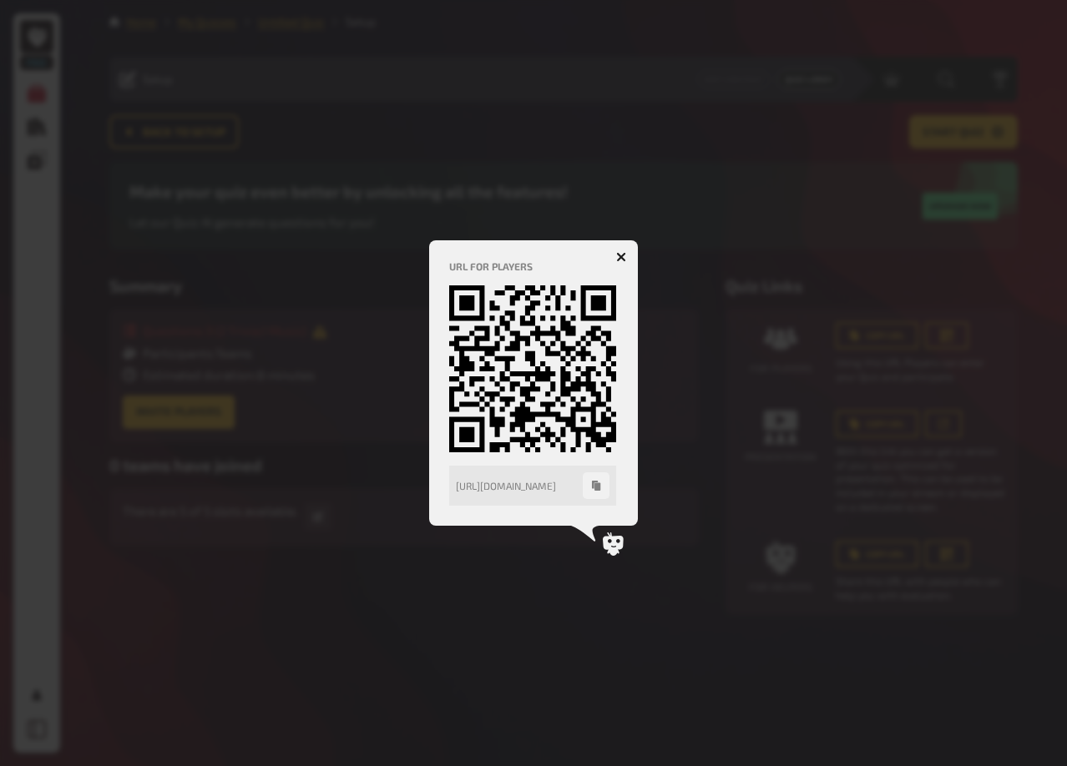
click at [591, 490] on icon "button" at bounding box center [596, 486] width 10 height 10
click at [624, 261] on icon "button" at bounding box center [622, 257] width 16 height 16
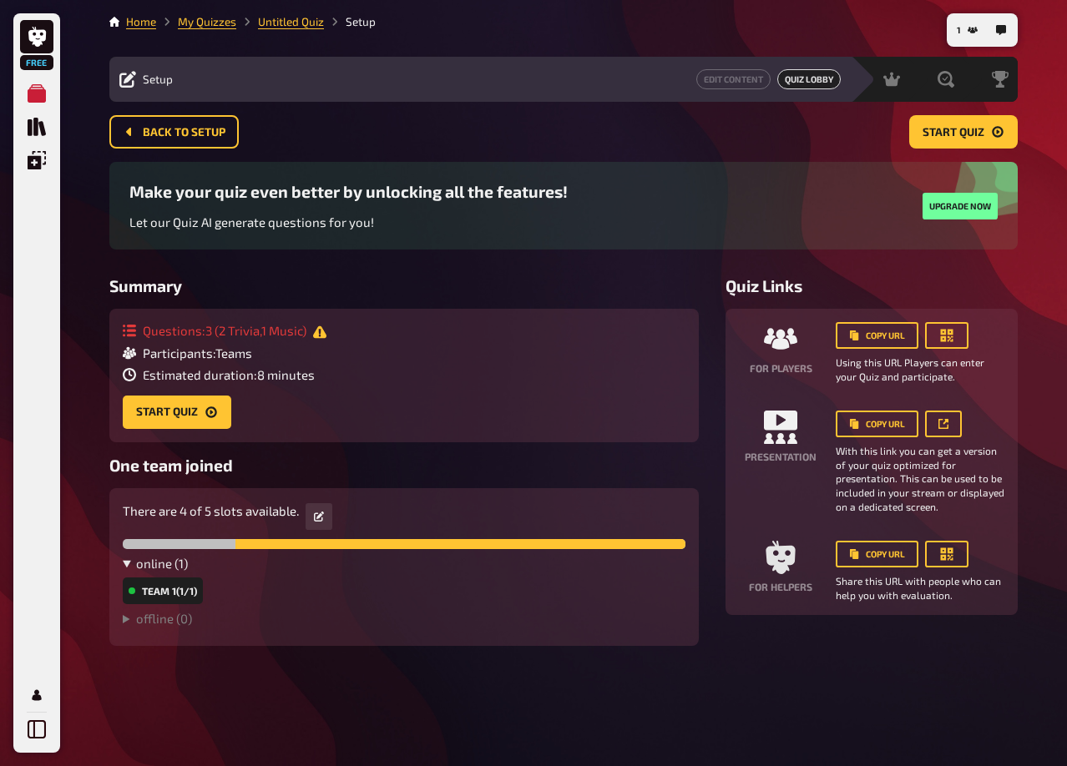
click at [125, 568] on summary "online ( 1 )" at bounding box center [404, 563] width 563 height 15
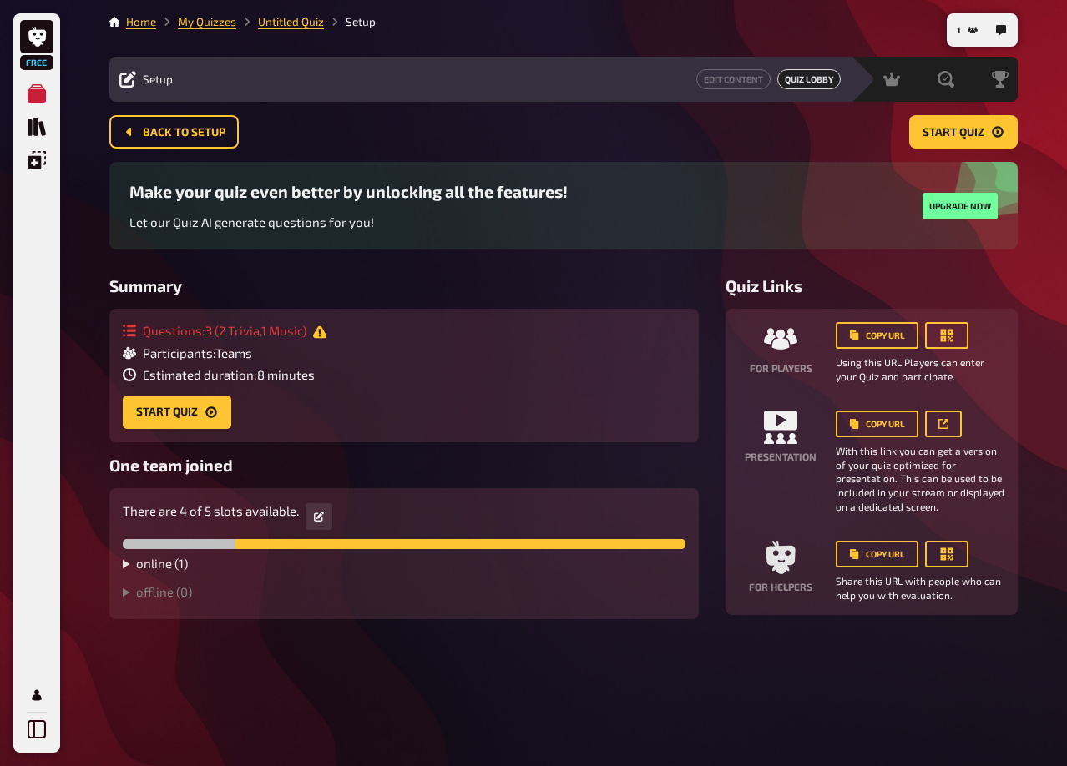
click at [125, 568] on summary "online ( 1 )" at bounding box center [404, 563] width 563 height 15
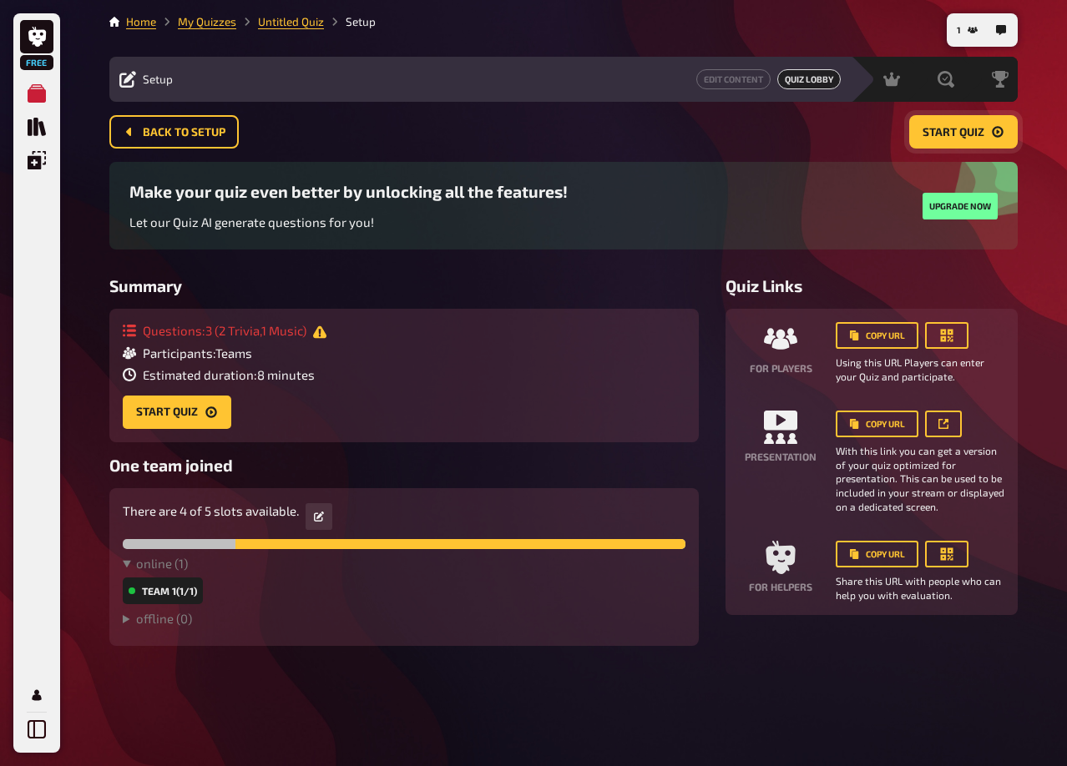
click at [966, 138] on span "Start Quiz" at bounding box center [953, 133] width 62 height 12
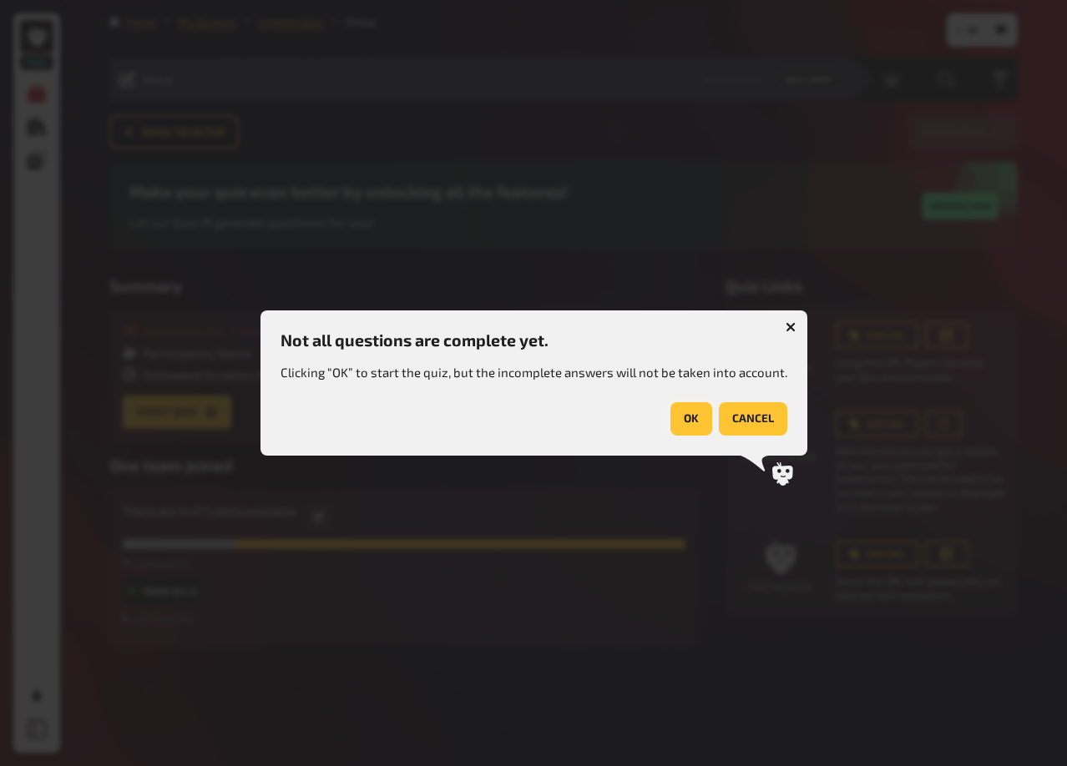
click at [696, 410] on button "OK" at bounding box center [691, 418] width 42 height 33
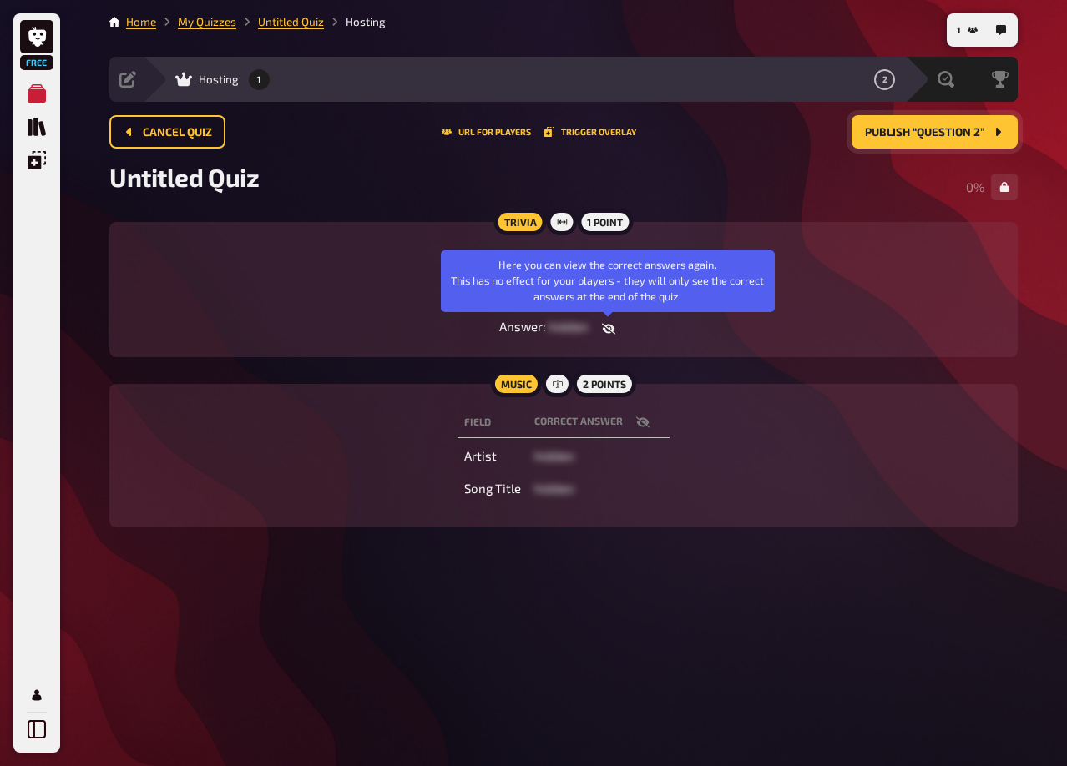
click at [613, 330] on icon "button" at bounding box center [607, 328] width 13 height 11
click at [602, 330] on icon "button" at bounding box center [595, 328] width 13 height 13
click at [609, 330] on icon "button" at bounding box center [607, 328] width 13 height 11
click at [609, 330] on button "button" at bounding box center [595, 329] width 40 height 17
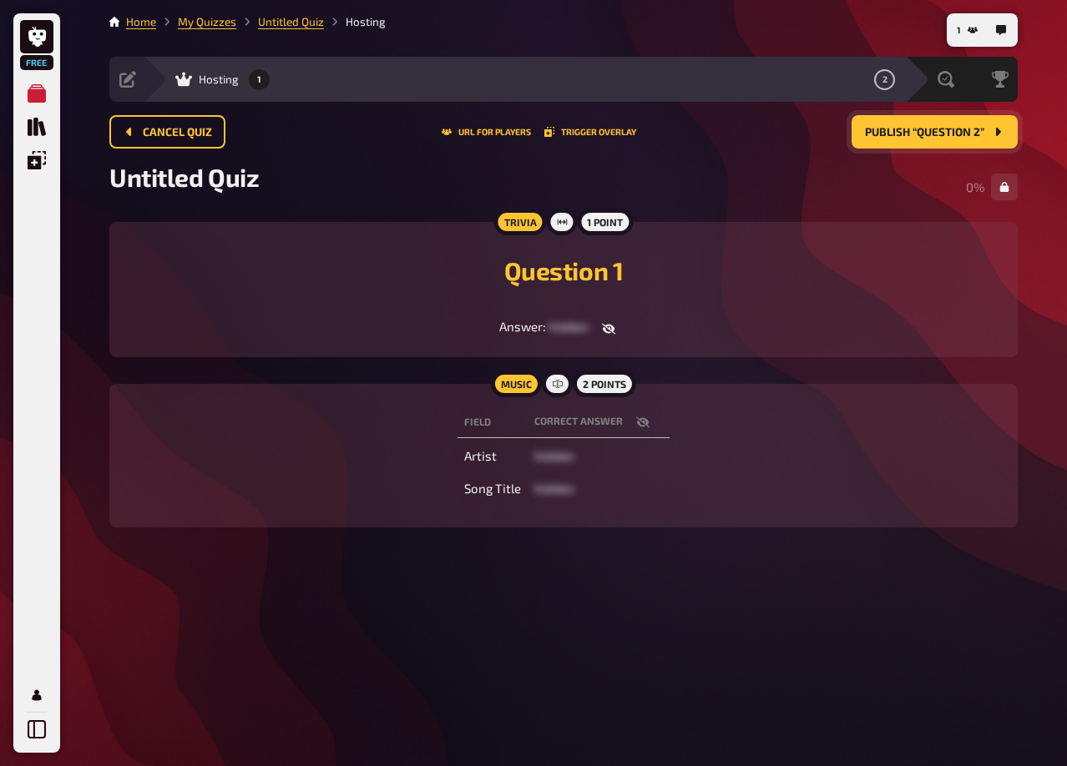
click at [931, 149] on button "Publish “Question 2”" at bounding box center [934, 131] width 166 height 33
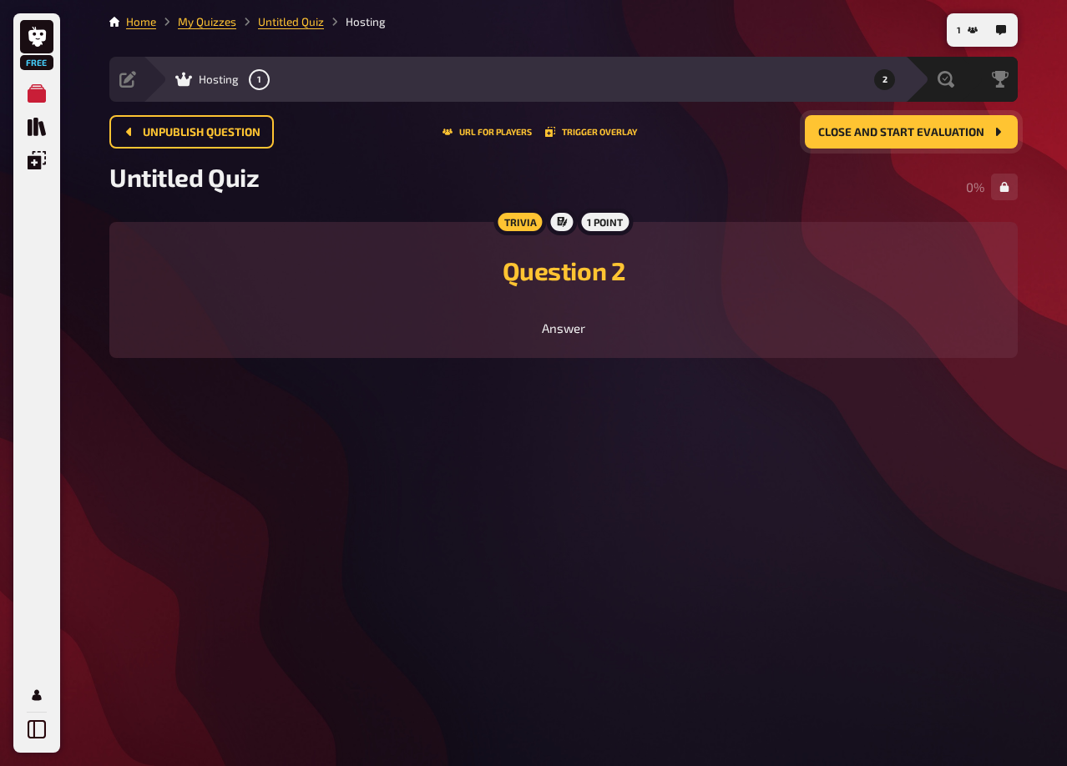
click at [895, 144] on button "Close and start evaluation" at bounding box center [911, 131] width 213 height 33
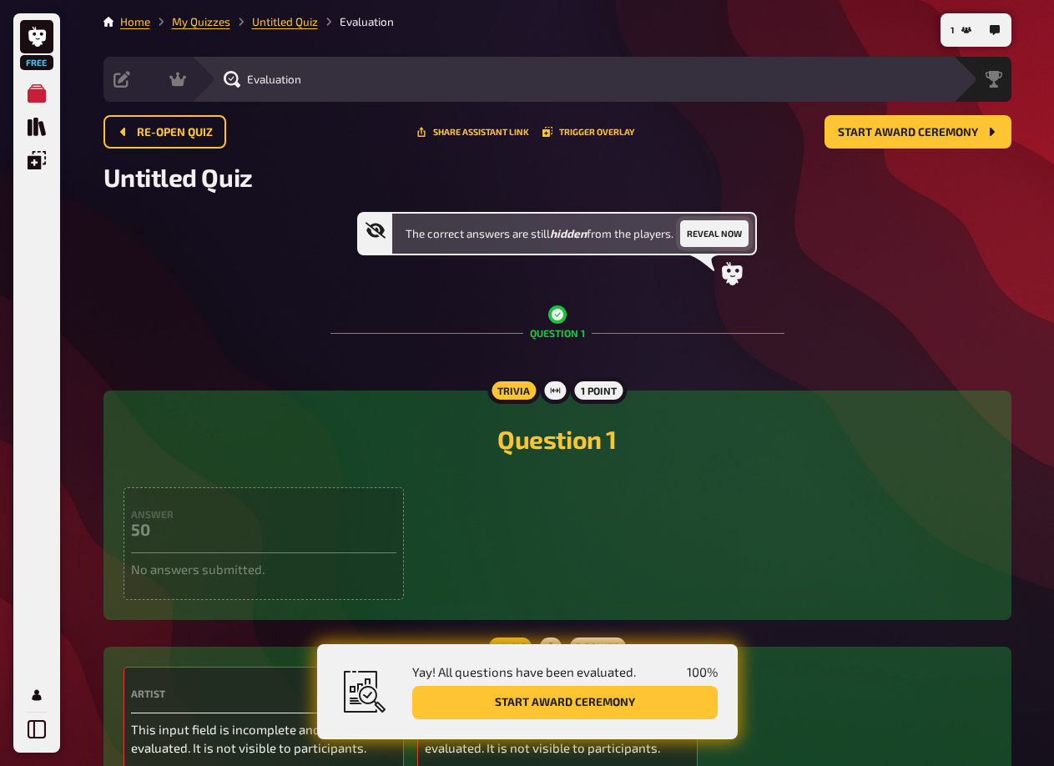
click at [707, 239] on button "Reveal now" at bounding box center [714, 233] width 68 height 27
click at [707, 239] on button "Hide again" at bounding box center [709, 233] width 61 height 27
click at [707, 239] on button "Reveal now" at bounding box center [714, 233] width 68 height 27
click at [707, 239] on button "Hide again" at bounding box center [709, 233] width 61 height 27
click at [873, 140] on button "Start award ceremony" at bounding box center [918, 131] width 187 height 33
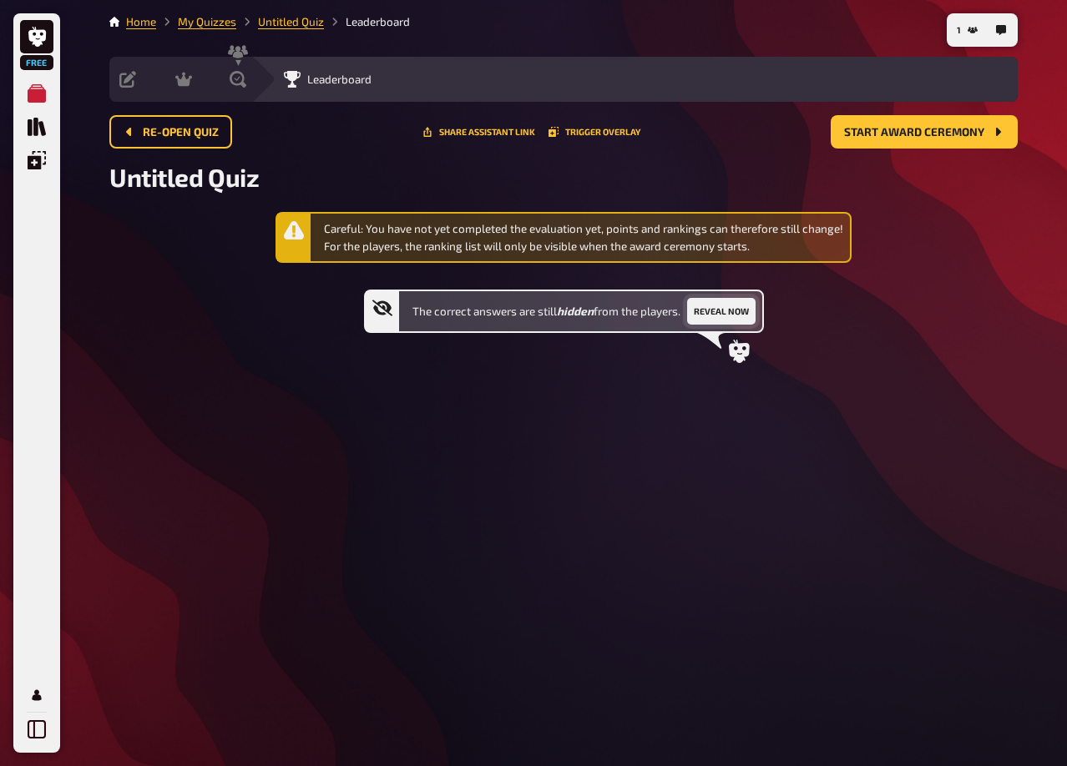
click at [724, 314] on button "Reveal now" at bounding box center [721, 311] width 68 height 27
click at [925, 127] on span "Start award ceremony" at bounding box center [914, 133] width 140 height 12
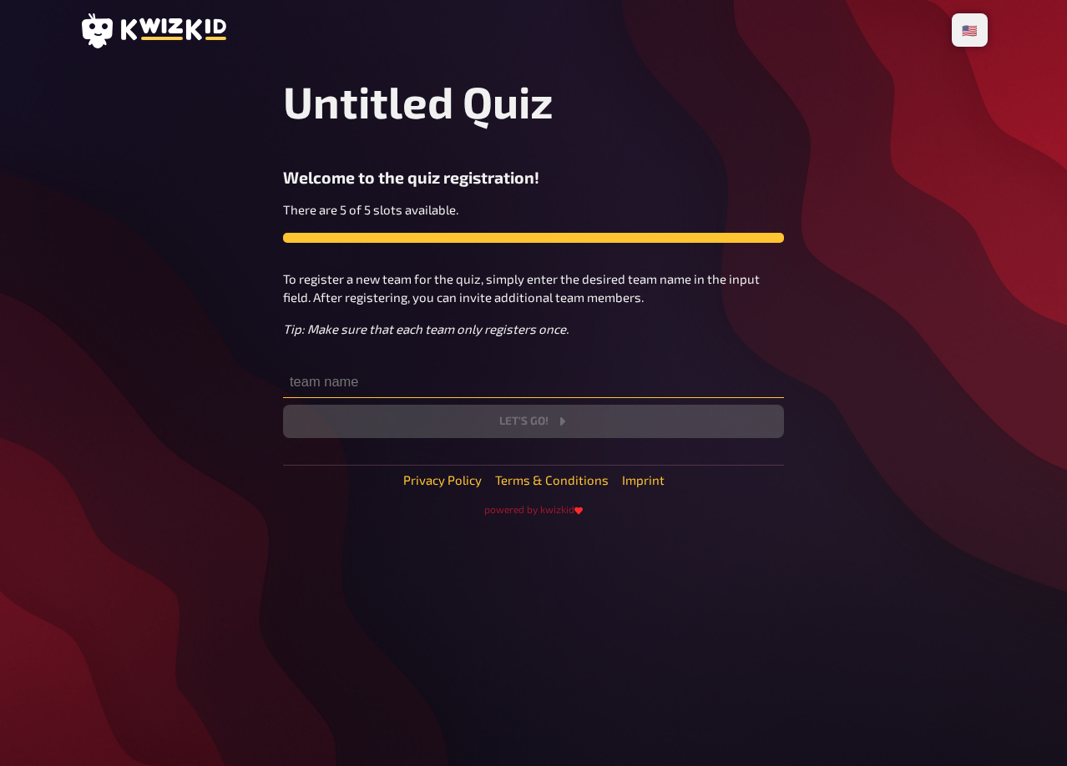
click at [403, 387] on input "text" at bounding box center [533, 381] width 501 height 33
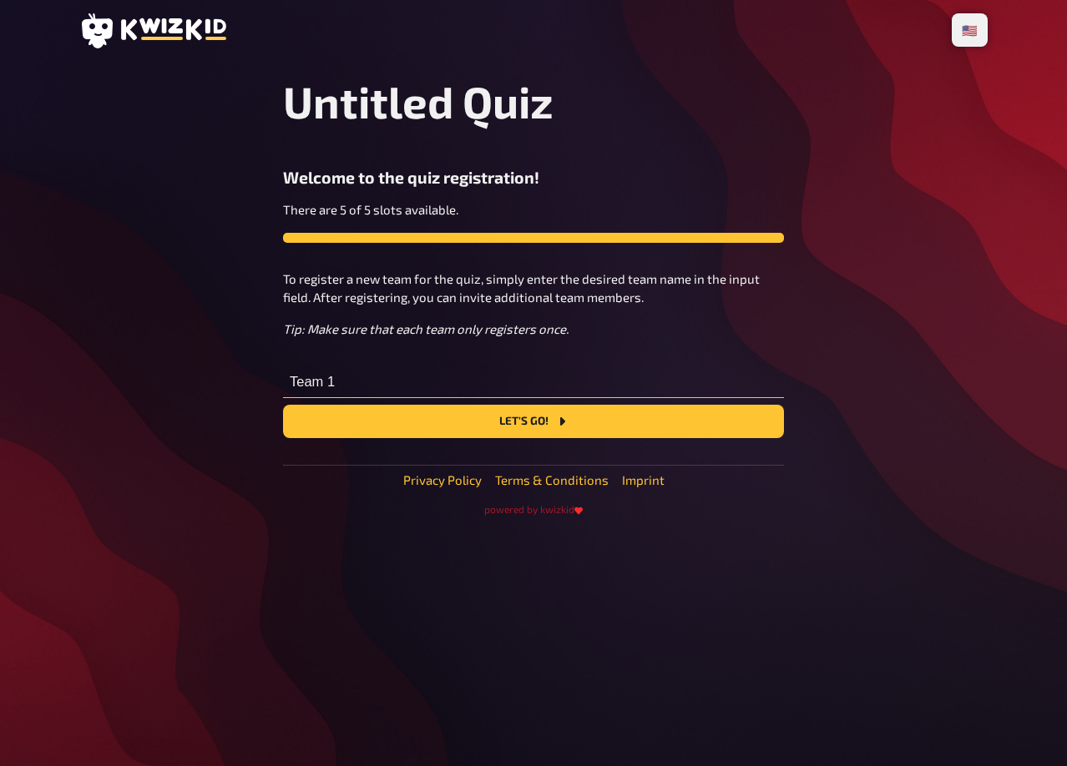
type input "Team 1"
click at [283, 405] on button "Let's go!" at bounding box center [533, 421] width 501 height 33
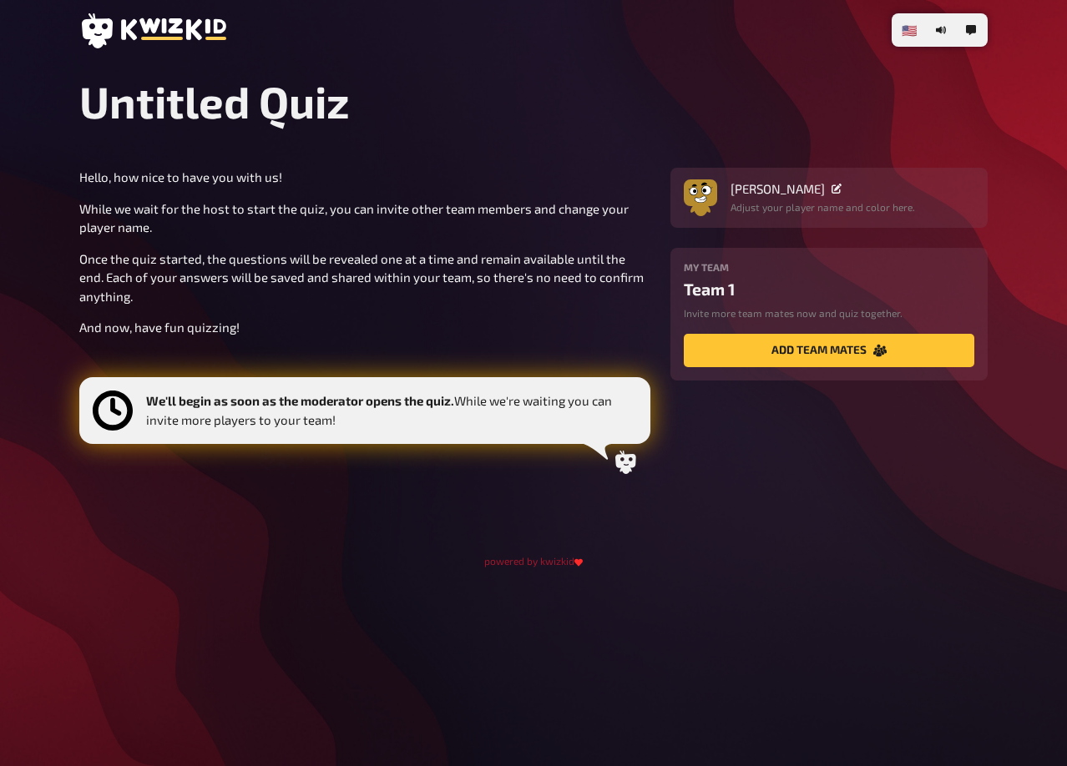
click at [480, 467] on div "Hello, how nice to have you with us! While we wait for the host to start the qu…" at bounding box center [364, 326] width 571 height 316
click at [840, 358] on button "add team mates" at bounding box center [829, 350] width 291 height 33
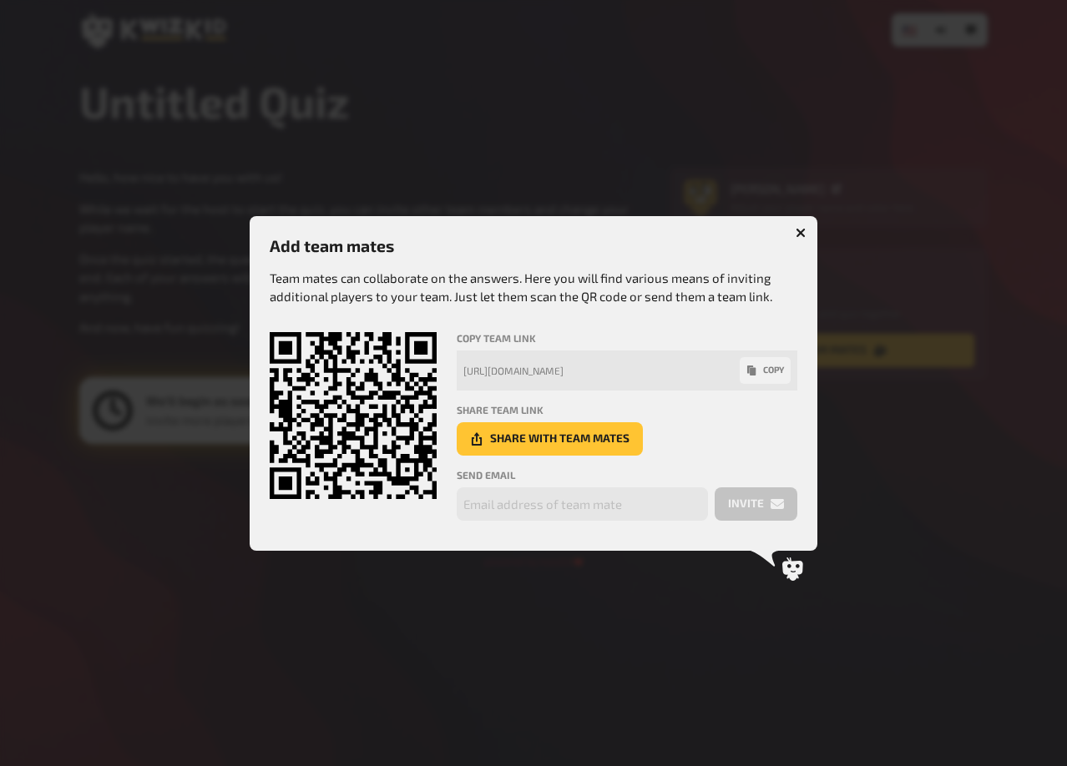
click at [788, 236] on button "button" at bounding box center [800, 233] width 27 height 27
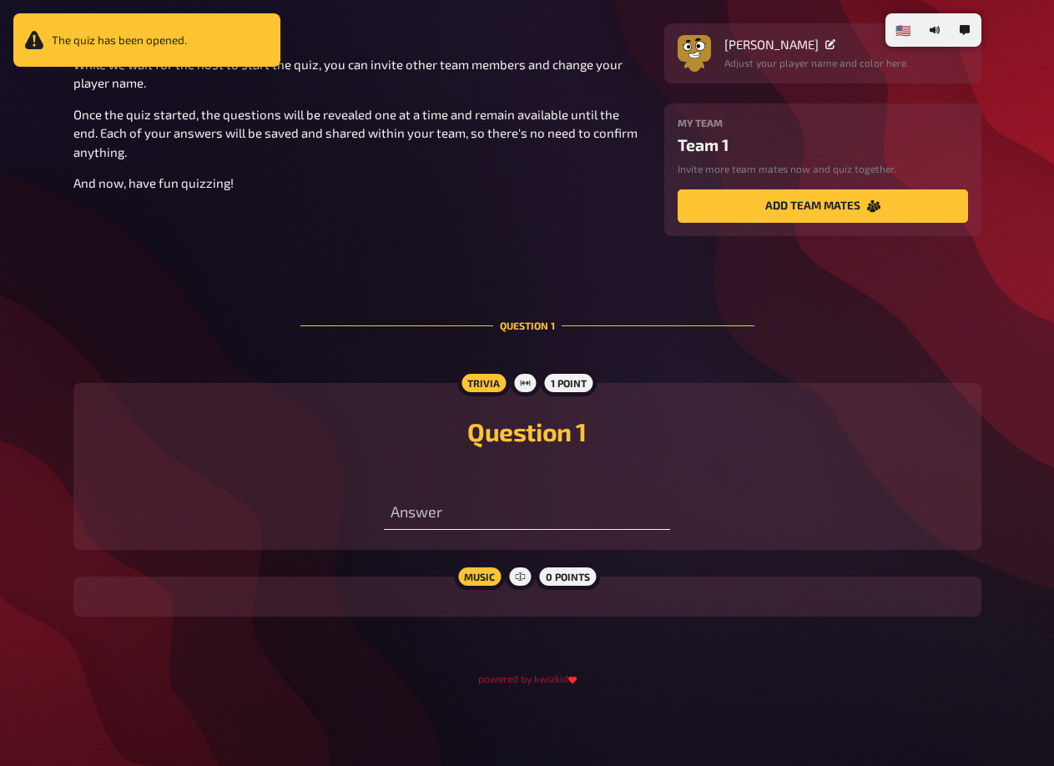
scroll to position [61, 0]
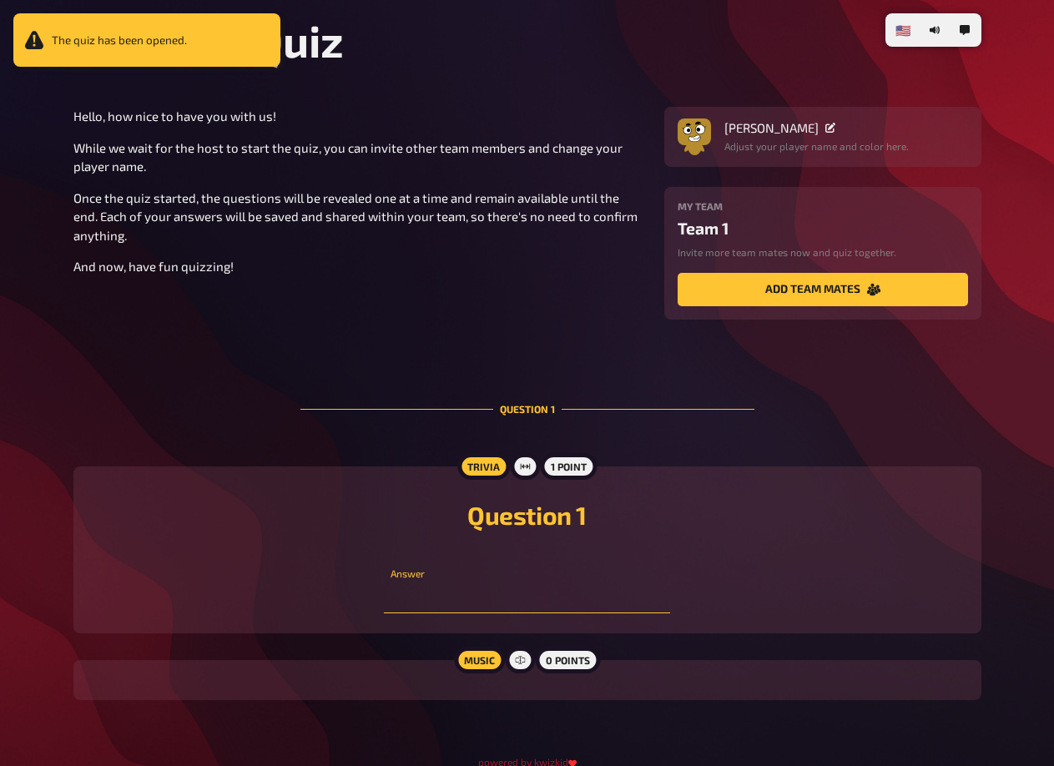
click at [511, 594] on input "number" at bounding box center [527, 596] width 286 height 33
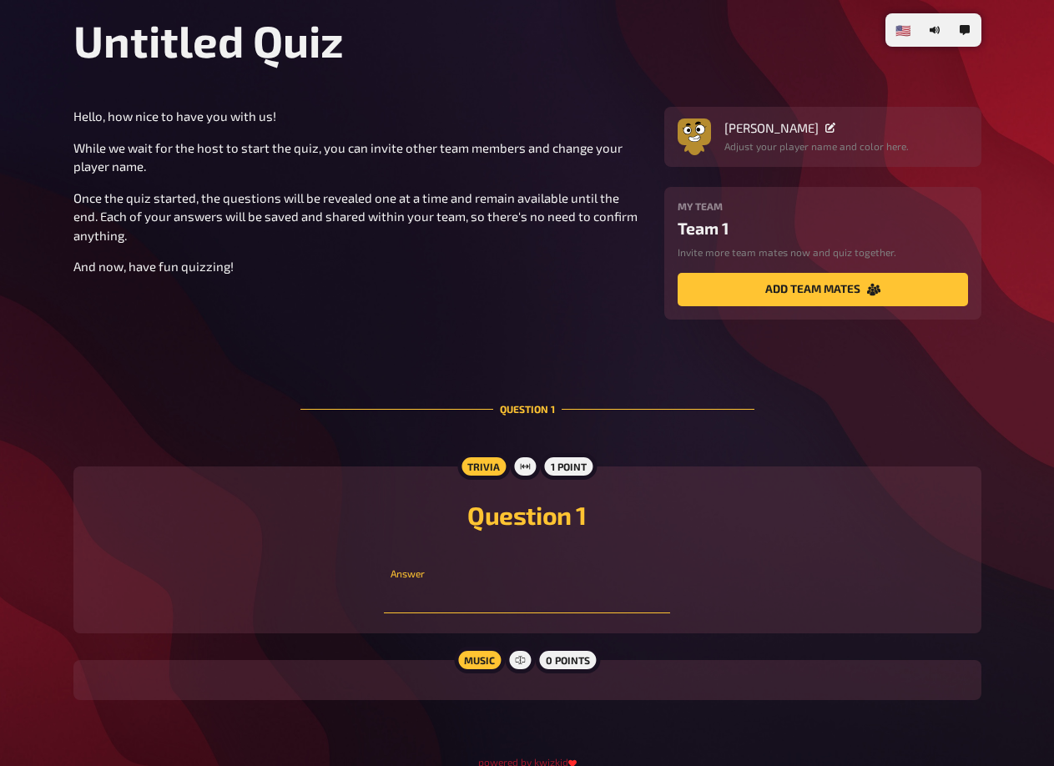
click at [503, 594] on input "number" at bounding box center [527, 596] width 286 height 33
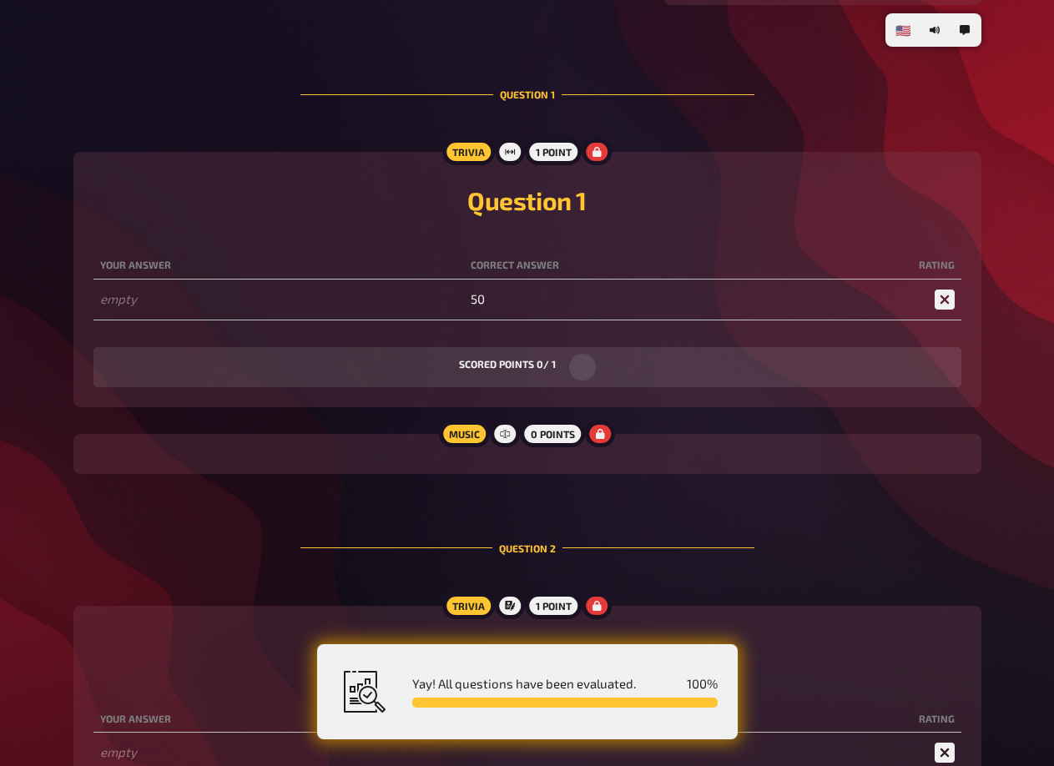
scroll to position [369, 0]
